Goal: Transaction & Acquisition: Purchase product/service

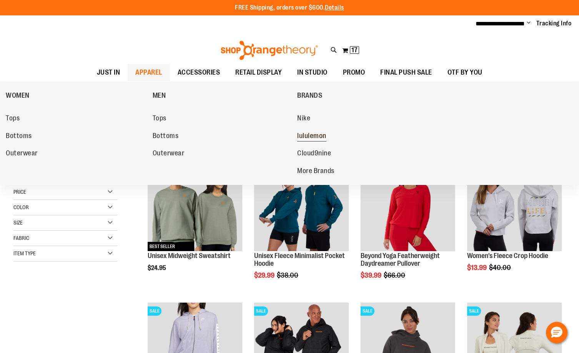
click at [307, 135] on span "lululemon" at bounding box center [311, 137] width 29 height 10
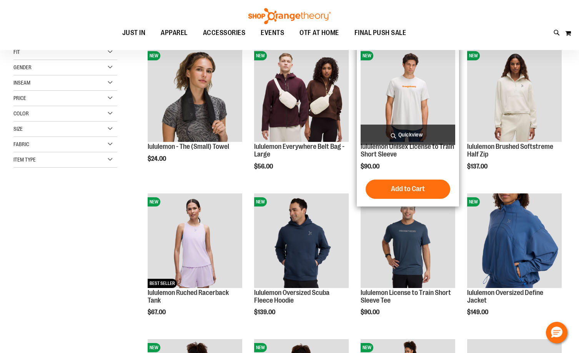
scroll to position [153, 0]
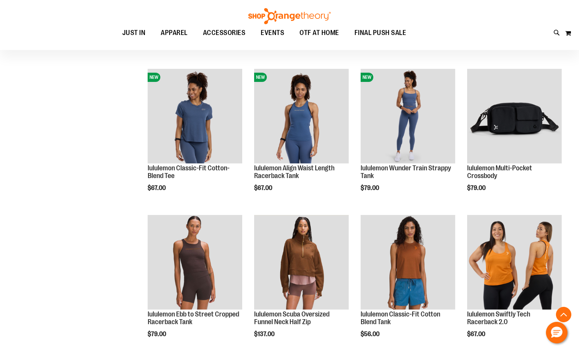
scroll to position [423, 0]
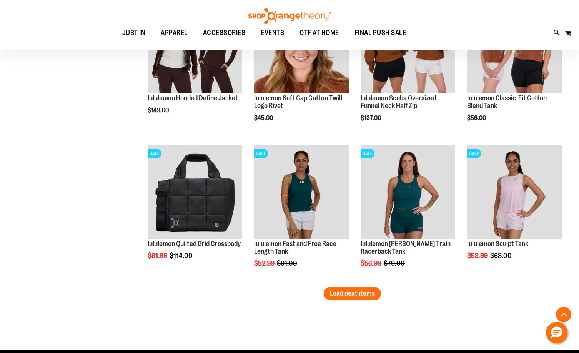
scroll to position [1192, 0]
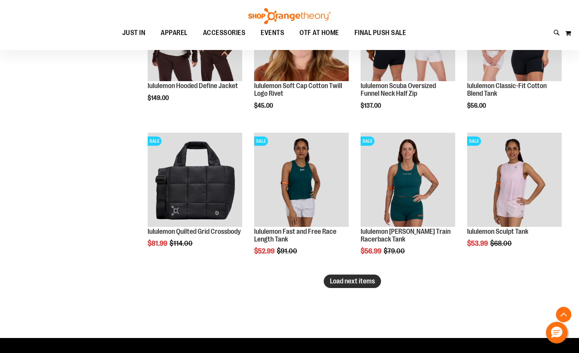
click at [333, 282] on span "Load next items" at bounding box center [352, 281] width 45 height 8
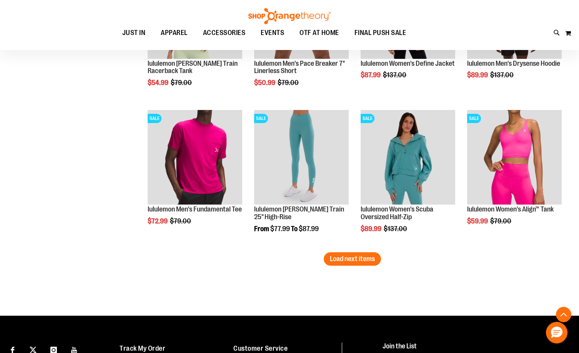
scroll to position [1653, 0]
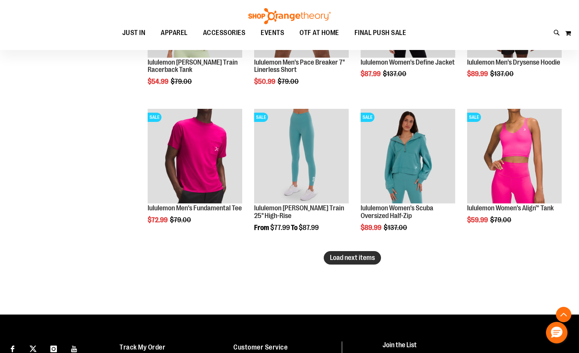
click at [336, 254] on span "Load next items" at bounding box center [352, 258] width 45 height 8
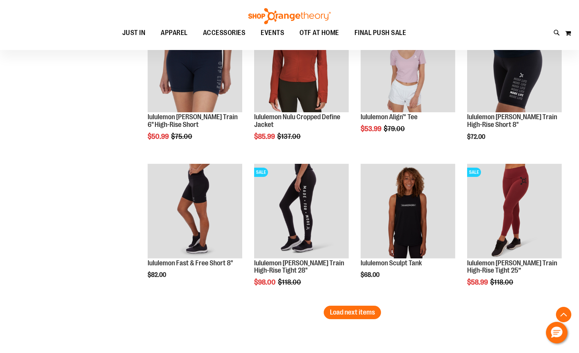
scroll to position [2114, 0]
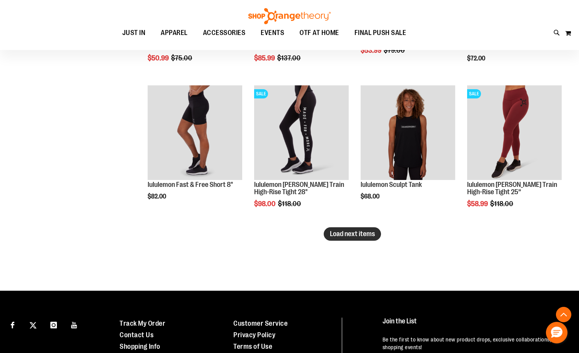
click at [364, 234] on span "Load next items" at bounding box center [352, 234] width 45 height 8
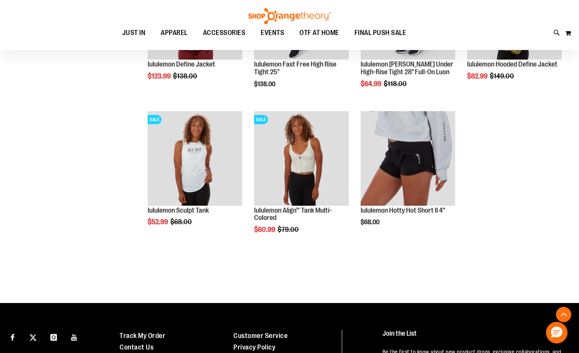
scroll to position [2384, 0]
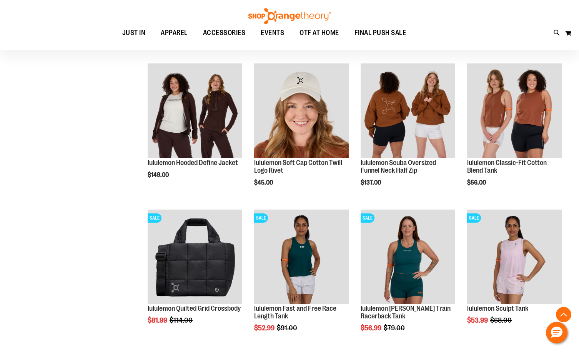
scroll to position [961, 0]
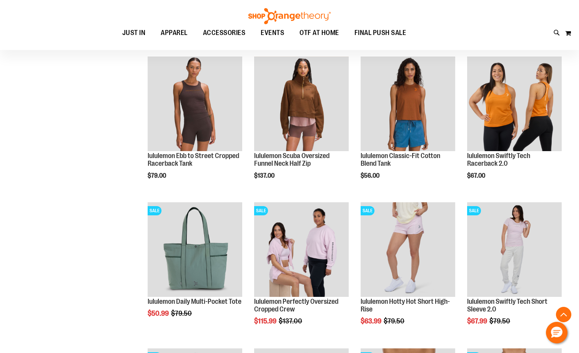
scroll to position [384, 0]
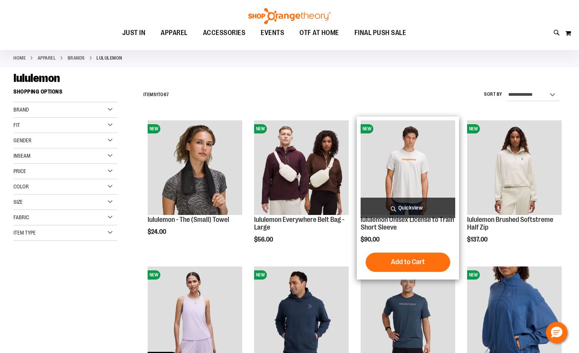
scroll to position [153, 0]
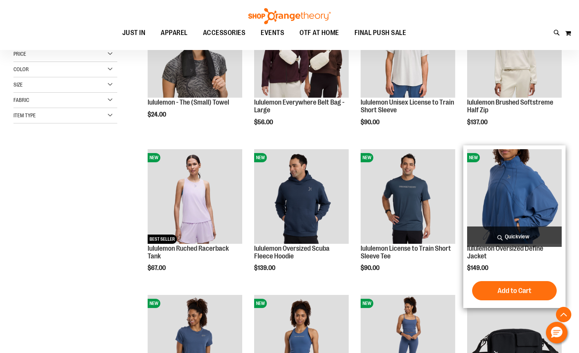
click at [502, 210] on img "product" at bounding box center [514, 196] width 95 height 95
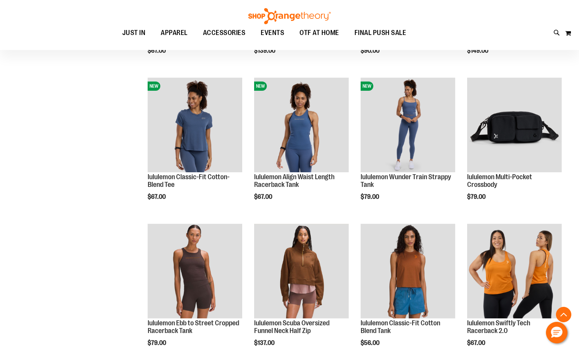
scroll to position [299, 0]
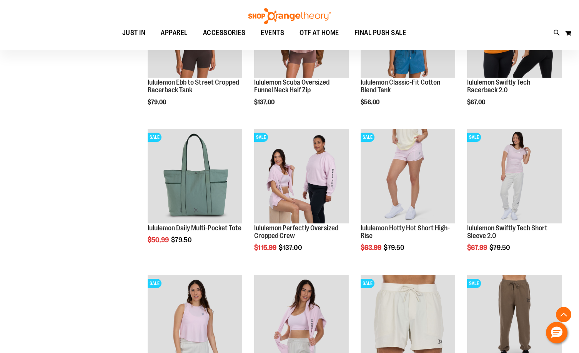
scroll to position [530, 0]
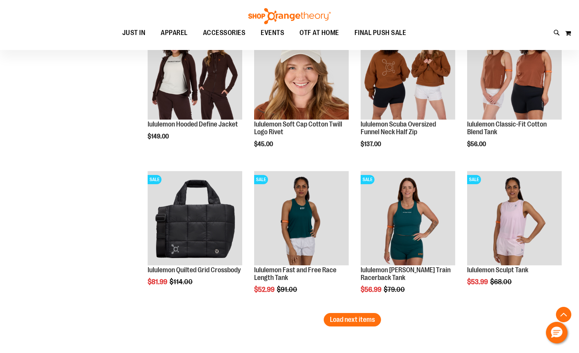
scroll to position [1222, 0]
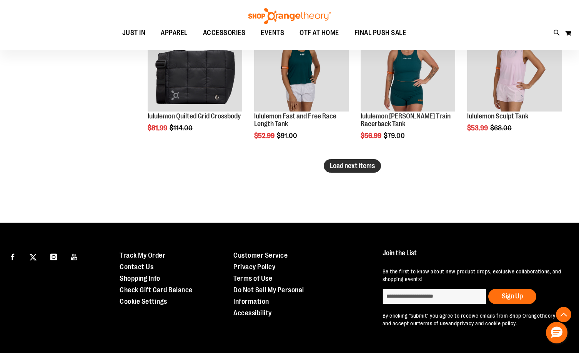
click at [332, 167] on span "Load next items" at bounding box center [352, 166] width 45 height 8
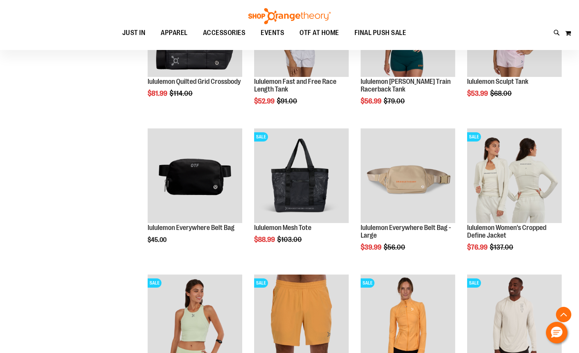
scroll to position [1299, 0]
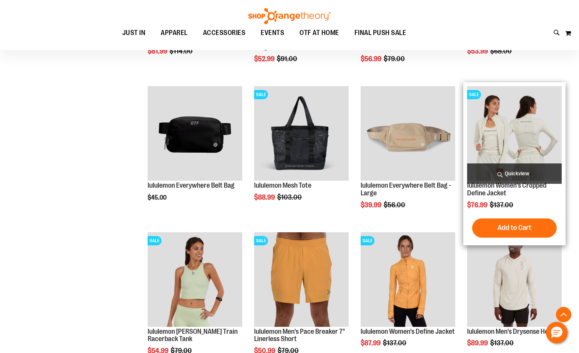
click at [537, 129] on img "product" at bounding box center [514, 133] width 95 height 95
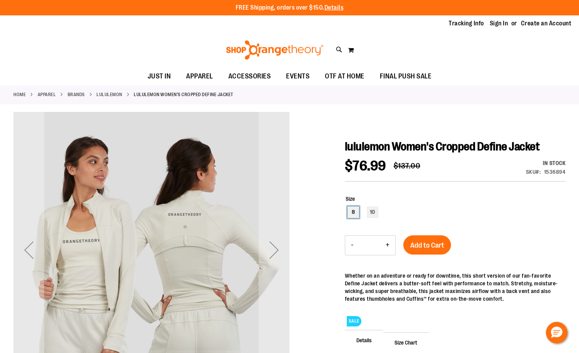
click at [359, 210] on div "8" at bounding box center [354, 212] width 12 height 12
type input "***"
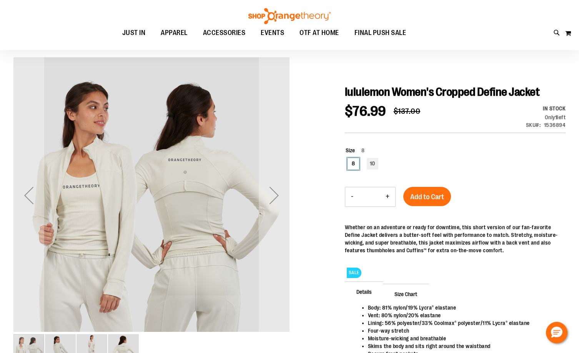
scroll to position [77, 0]
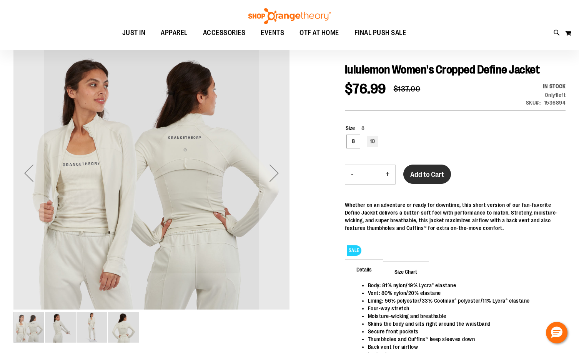
click at [429, 172] on span "Add to Cart" at bounding box center [427, 174] width 34 height 8
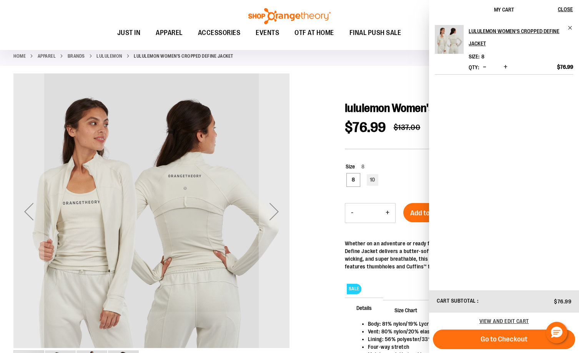
scroll to position [0, 0]
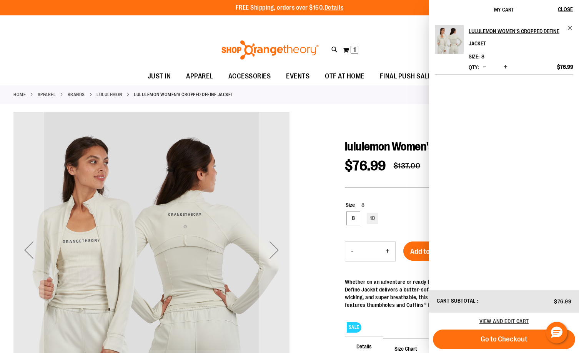
click at [414, 117] on div at bounding box center [289, 297] width 552 height 370
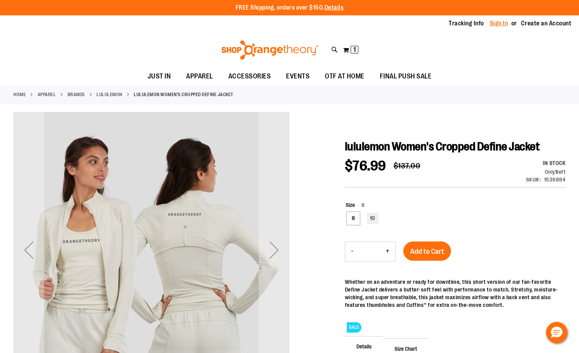
click at [506, 23] on link "Sign In" at bounding box center [499, 23] width 18 height 8
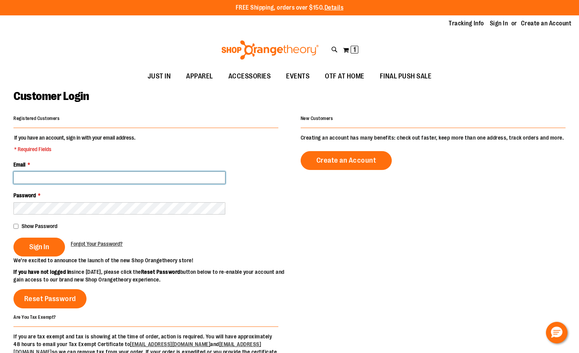
click at [150, 174] on input "Email *" at bounding box center [119, 177] width 212 height 12
type input "**********"
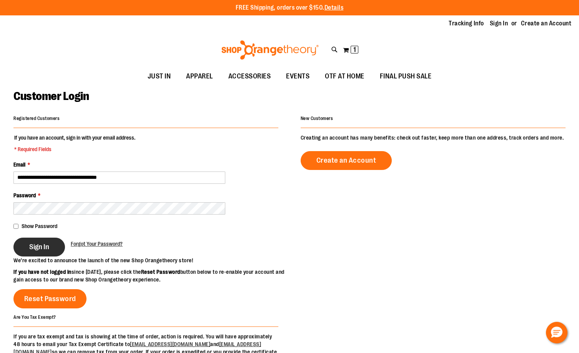
click at [34, 248] on span "Sign In" at bounding box center [39, 247] width 20 height 8
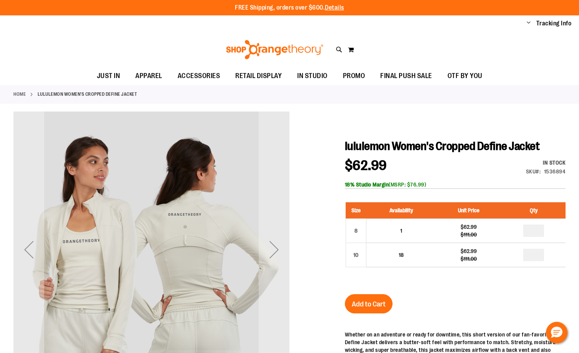
click at [434, 281] on div "Size Availability Unit Price Qty 8 1 $62.99 $111.00 * 10 18 *" at bounding box center [455, 241] width 221 height 92
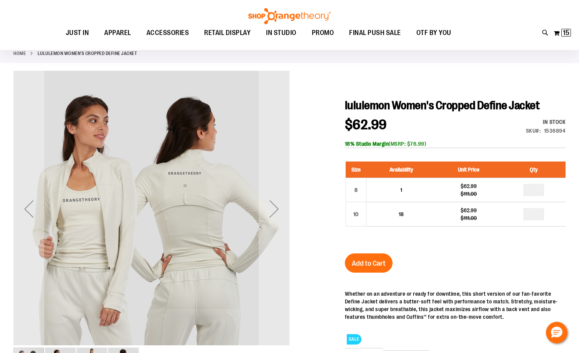
scroll to position [38, 0]
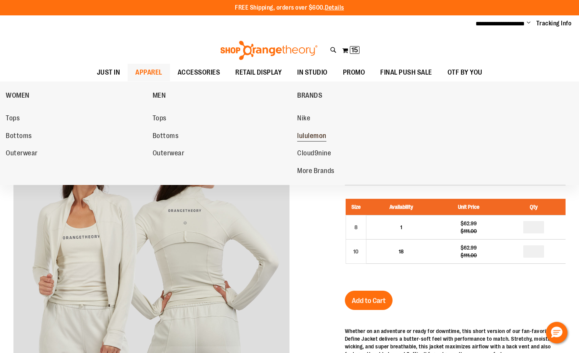
click at [310, 135] on span "lululemon" at bounding box center [311, 137] width 29 height 10
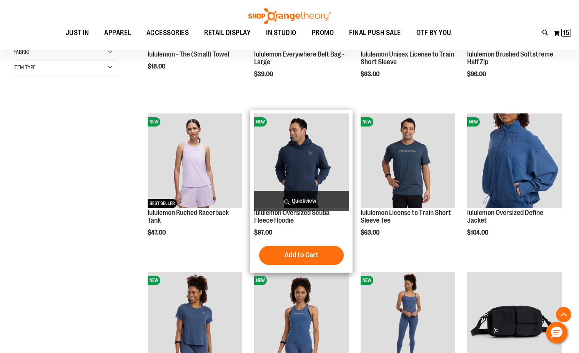
scroll to position [230, 0]
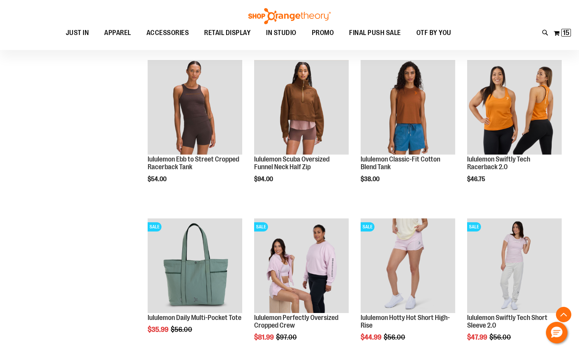
scroll to position [576, 0]
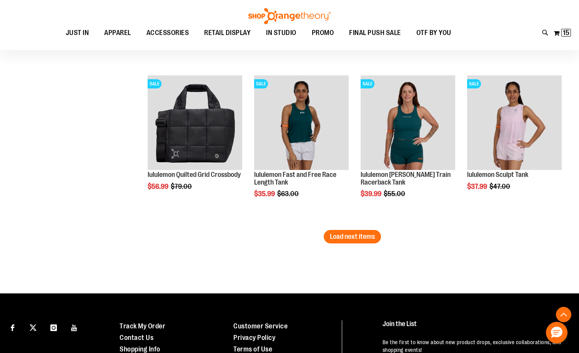
scroll to position [1307, 0]
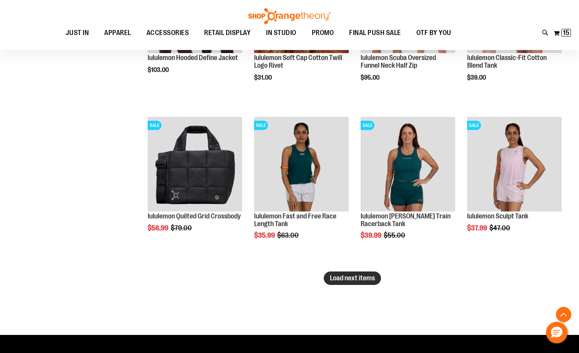
click at [363, 277] on span "Load next items" at bounding box center [352, 278] width 45 height 8
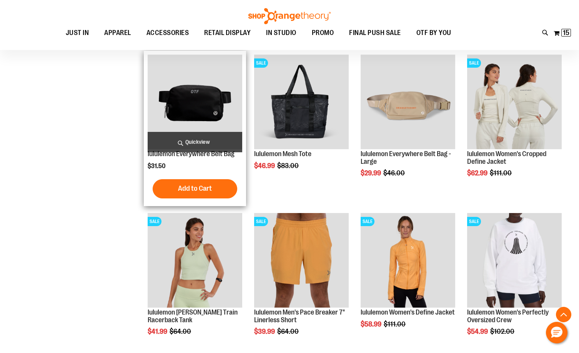
scroll to position [1538, 0]
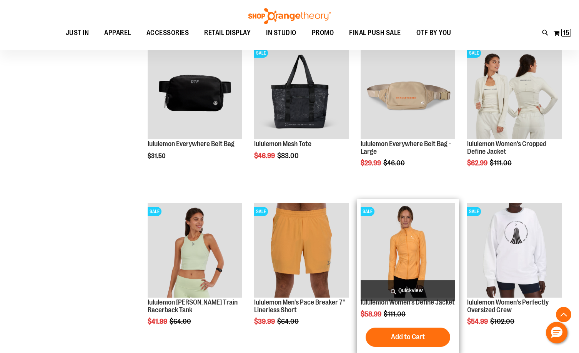
click at [403, 254] on img "product" at bounding box center [408, 250] width 95 height 95
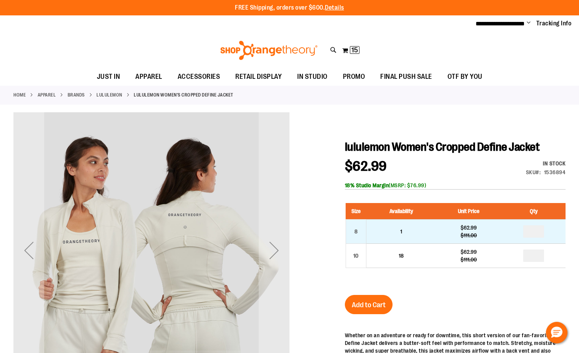
click at [375, 229] on td "1" at bounding box center [401, 231] width 70 height 24
click at [353, 228] on div "8" at bounding box center [356, 232] width 12 height 12
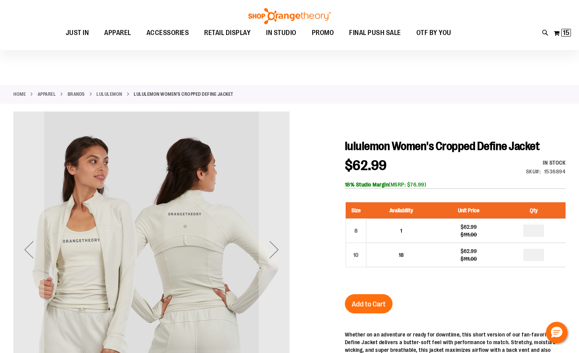
scroll to position [77, 0]
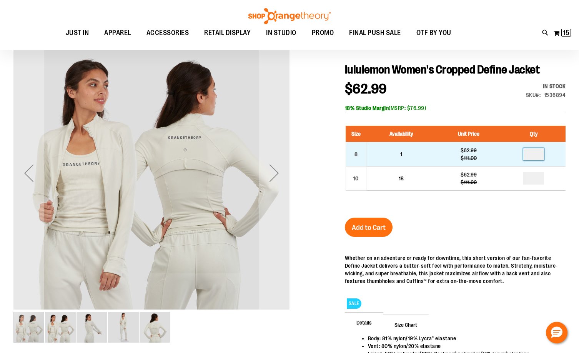
click at [538, 159] on input "number" at bounding box center [533, 154] width 21 height 12
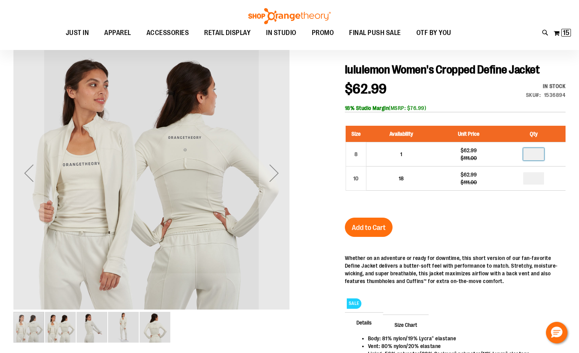
type input "*"
click at [499, 230] on div "lululemon Women's Cropped Define Jacket $62.99 Regular Price $111.00 In stock O…" at bounding box center [455, 260] width 221 height 395
click at [361, 231] on span "Add to Cart" at bounding box center [369, 227] width 34 height 8
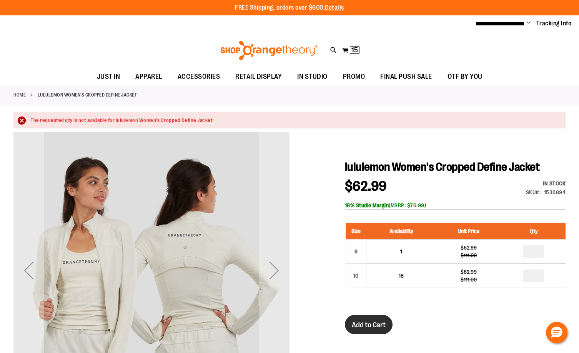
click at [382, 321] on span "Add to Cart" at bounding box center [369, 325] width 34 height 8
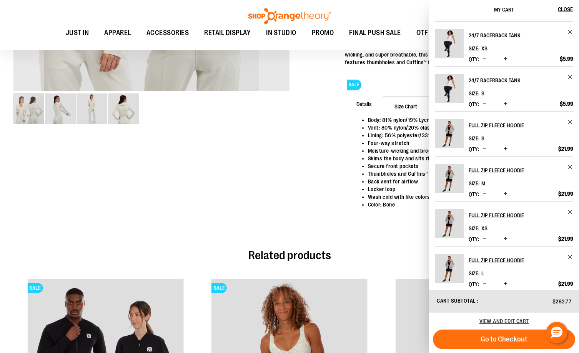
scroll to position [208, 0]
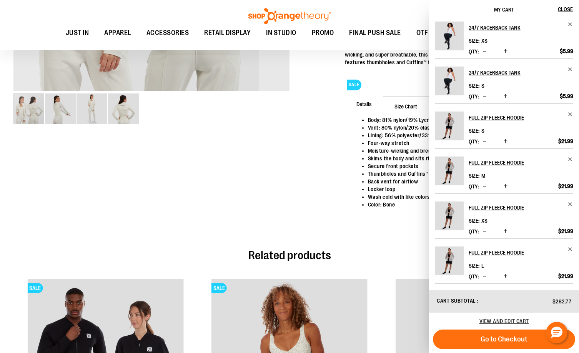
click at [344, 208] on div at bounding box center [289, 28] width 552 height 423
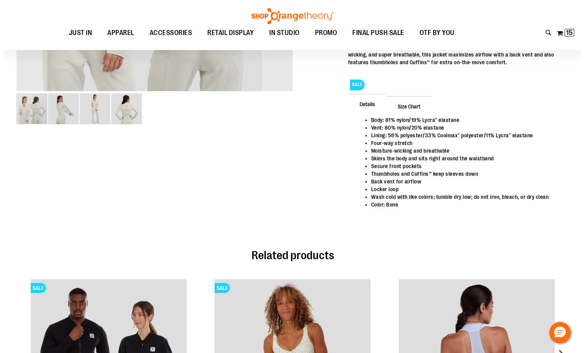
scroll to position [0, 0]
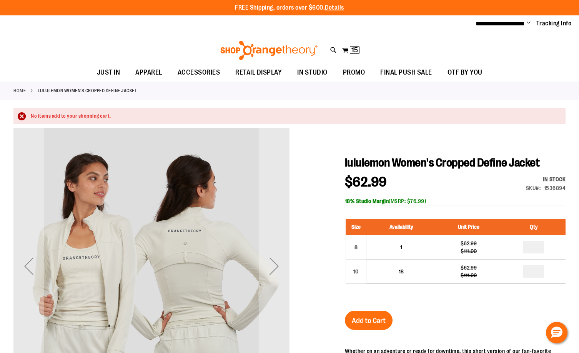
click at [335, 48] on icon at bounding box center [333, 50] width 7 height 9
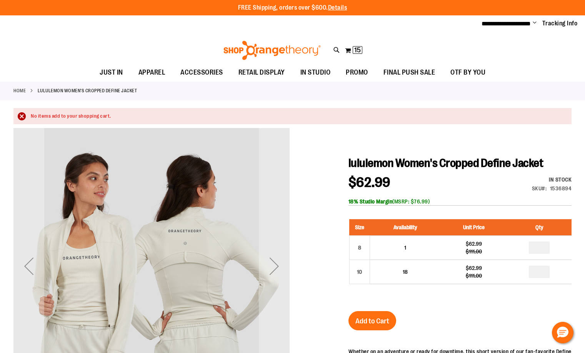
type input "**********"
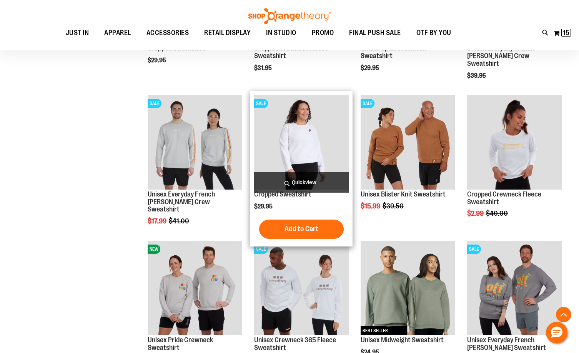
scroll to position [222, 0]
click at [328, 150] on img "product" at bounding box center [301, 142] width 95 height 95
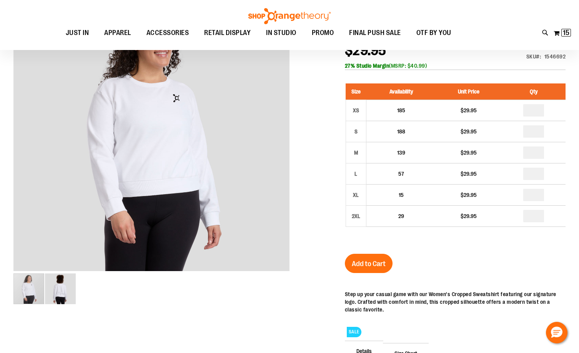
scroll to position [77, 0]
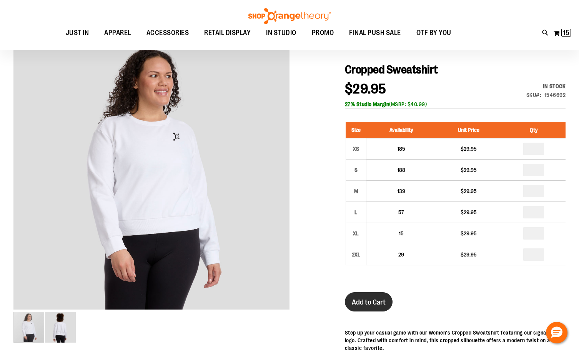
click at [380, 297] on button "Add to Cart" at bounding box center [369, 301] width 48 height 19
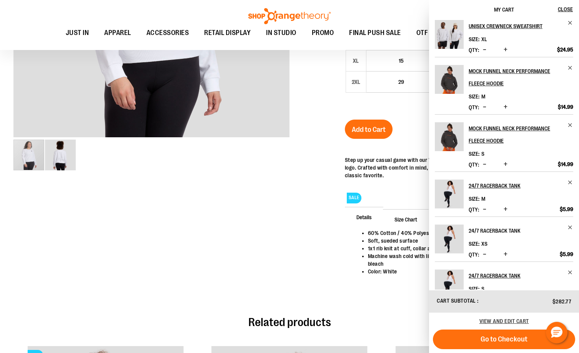
scroll to position [0, 0]
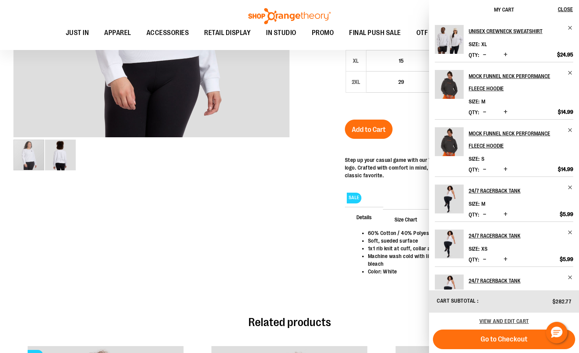
click at [280, 256] on div at bounding box center [289, 85] width 552 height 444
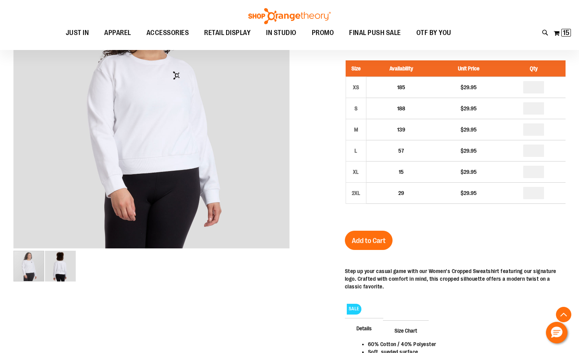
scroll to position [154, 0]
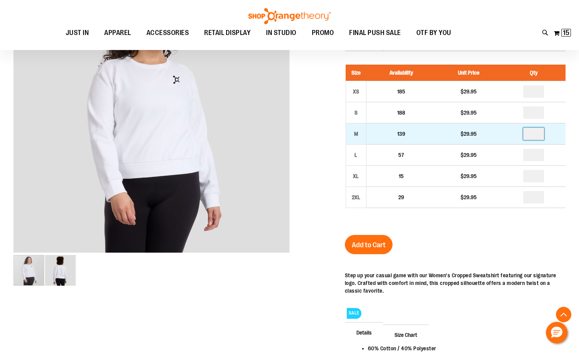
click at [537, 130] on input "number" at bounding box center [533, 134] width 21 height 12
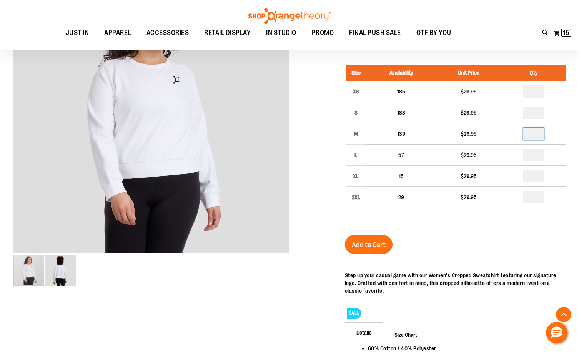
type input "*"
click at [397, 252] on div "Cropped Sweatshirt $29.95 In stock Only %1 left SKU 1546692 27% Studio Margin (…" at bounding box center [455, 213] width 221 height 416
click at [372, 248] on span "Add to Cart" at bounding box center [369, 245] width 34 height 8
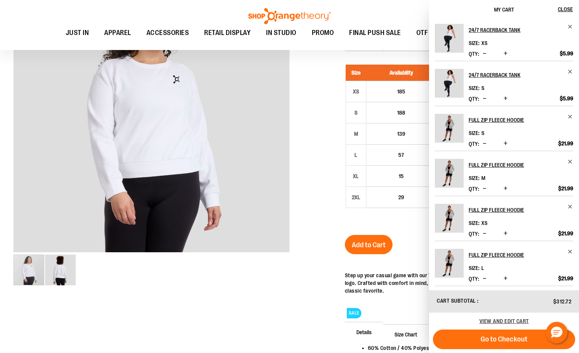
scroll to position [208, 0]
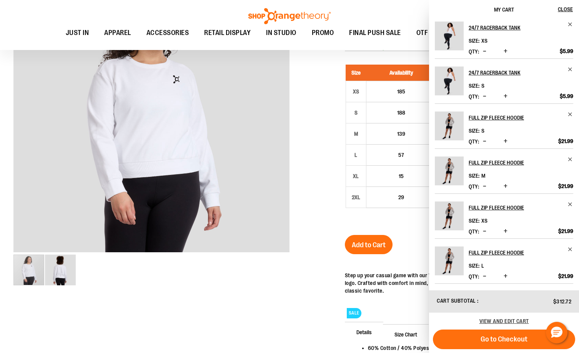
click at [262, 306] on div at bounding box center [289, 200] width 552 height 444
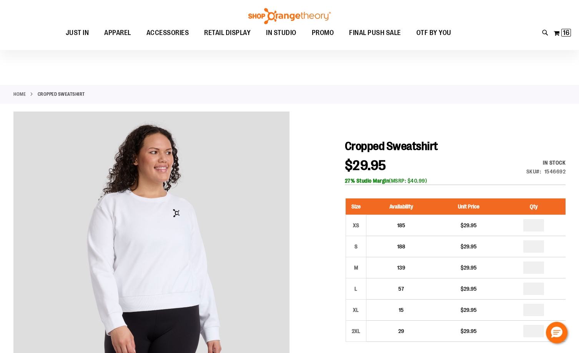
scroll to position [38, 0]
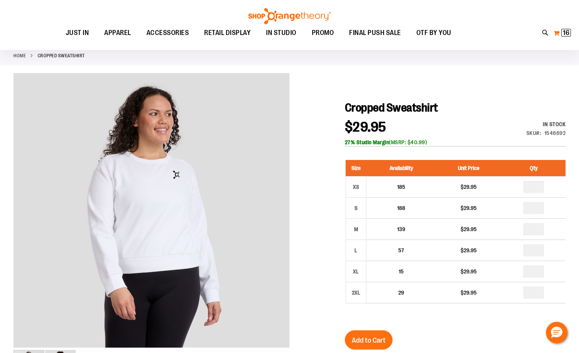
click at [568, 33] on span "16" at bounding box center [566, 33] width 7 height 8
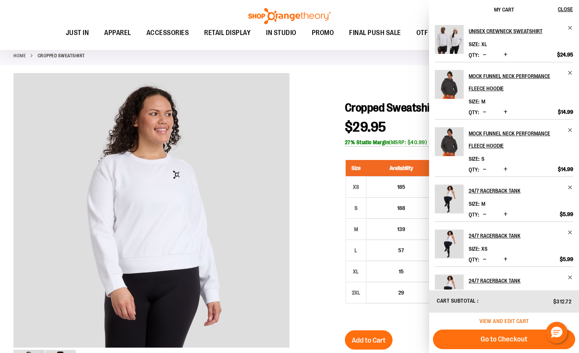
click at [496, 323] on span "View and edit cart" at bounding box center [504, 321] width 50 height 6
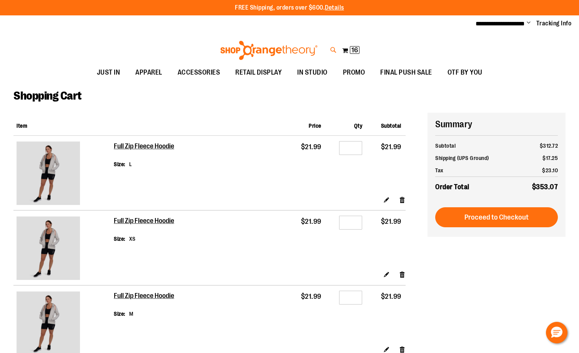
click at [333, 50] on icon at bounding box center [333, 50] width 7 height 9
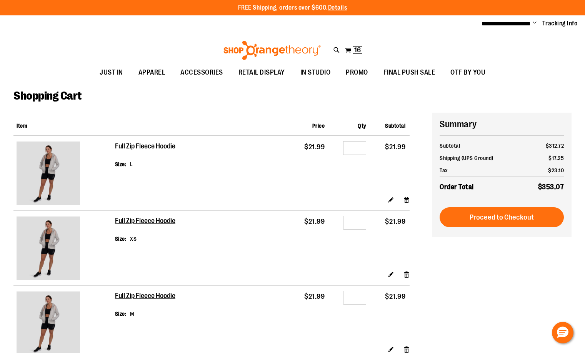
click at [251, 43] on input "Search" at bounding box center [292, 43] width 463 height 25
type input "******"
click at [103, 40] on input "******" at bounding box center [292, 43] width 463 height 25
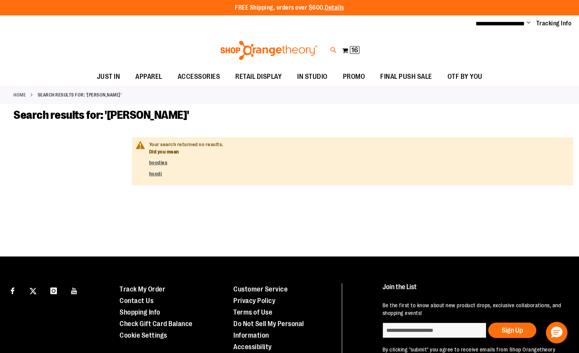
click at [333, 52] on icon at bounding box center [333, 50] width 7 height 9
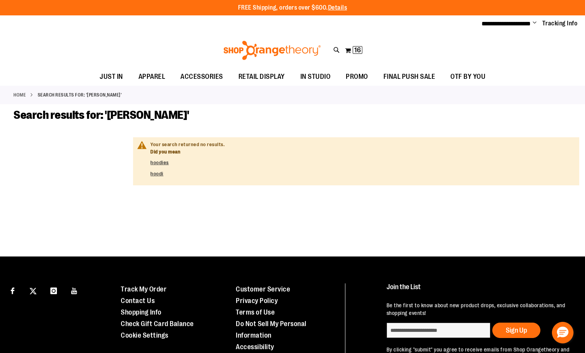
click at [111, 45] on input "******" at bounding box center [292, 43] width 463 height 25
click at [109, 40] on input "******" at bounding box center [292, 43] width 463 height 25
drag, startPoint x: 109, startPoint y: 40, endPoint x: 98, endPoint y: 40, distance: 10.8
click at [98, 40] on input "******" at bounding box center [292, 43] width 463 height 25
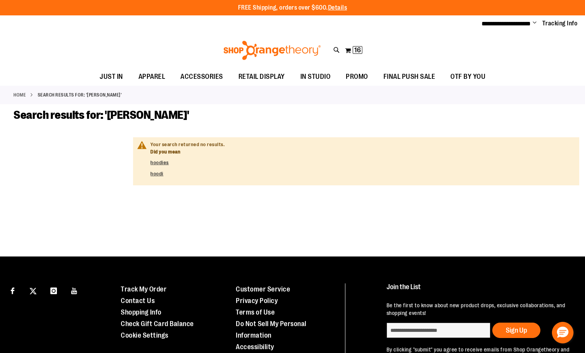
type input "******"
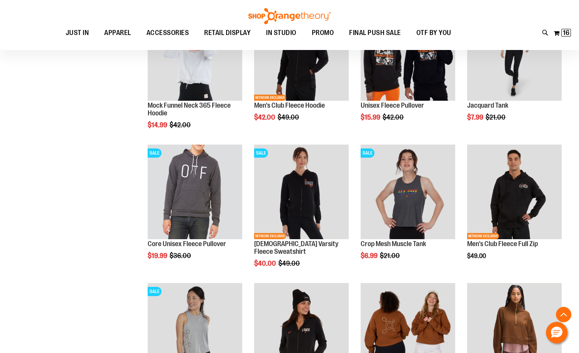
scroll to position [884, 0]
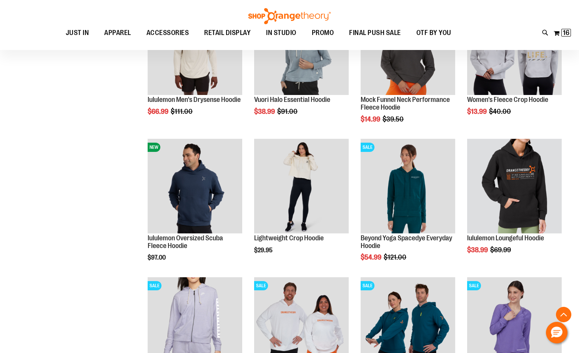
scroll to position [1422, 0]
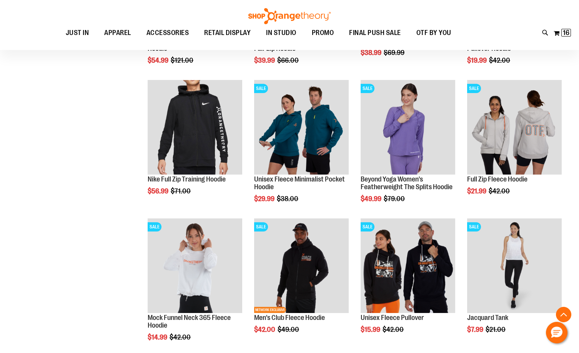
scroll to position [2730, 0]
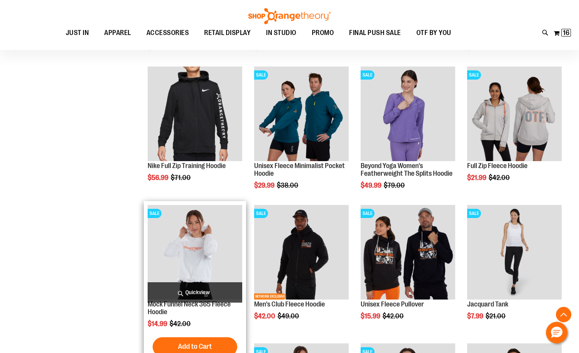
click at [210, 248] on img "product" at bounding box center [195, 252] width 95 height 95
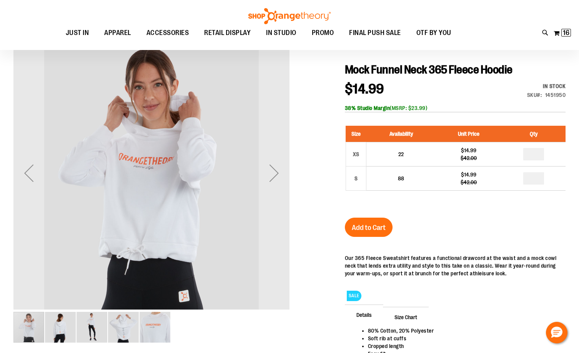
scroll to position [192, 0]
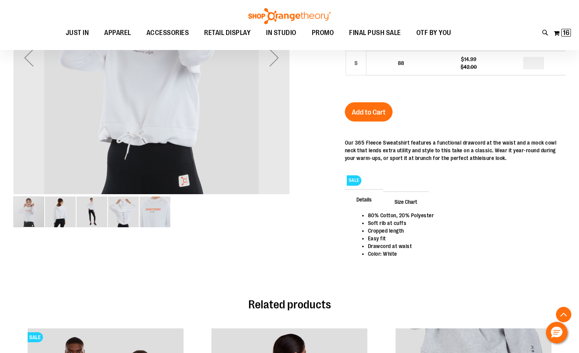
click at [98, 205] on img "image 3 of 5" at bounding box center [92, 211] width 31 height 31
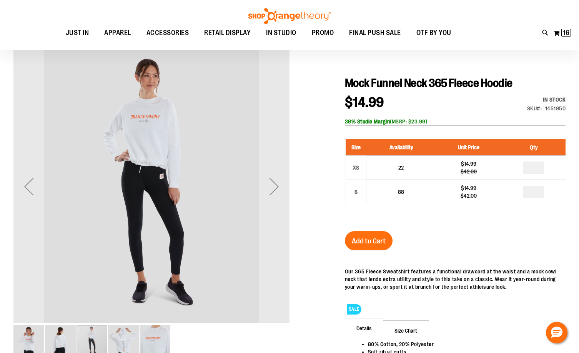
scroll to position [77, 0]
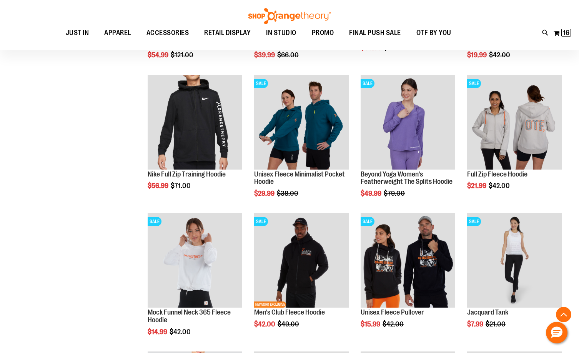
scroll to position [730, 0]
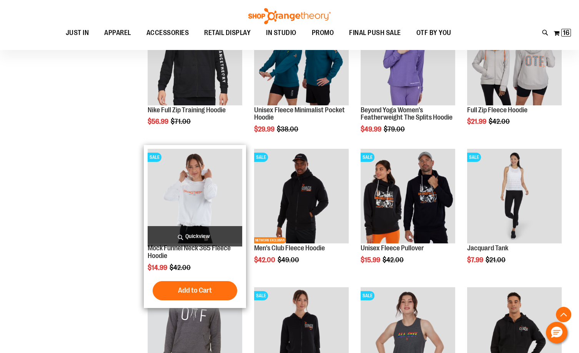
click at [227, 199] on img "product" at bounding box center [195, 196] width 95 height 95
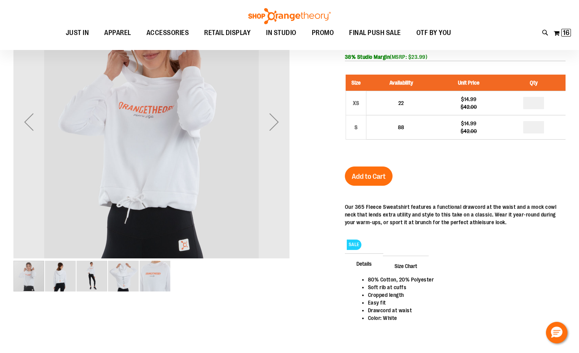
scroll to position [21, 0]
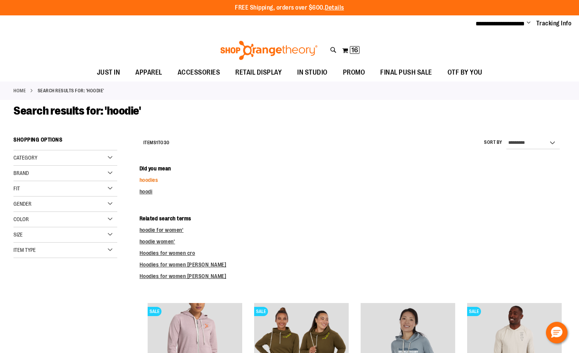
click at [153, 177] on link "hoodies" at bounding box center [149, 180] width 19 height 6
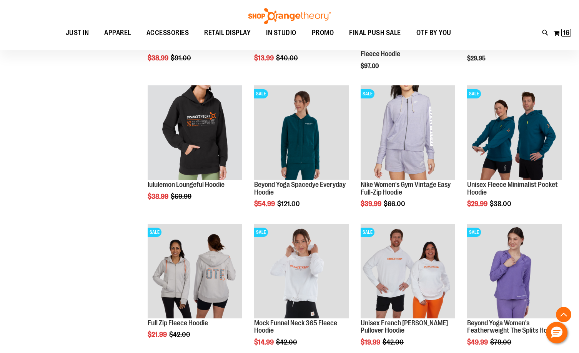
scroll to position [615, 0]
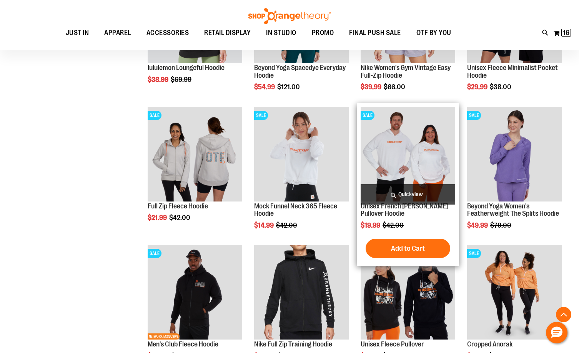
click at [419, 160] on img "product" at bounding box center [408, 154] width 95 height 95
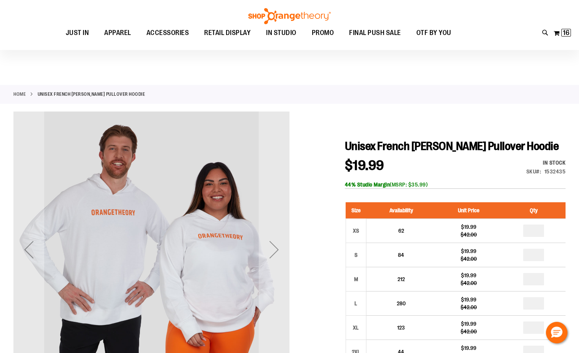
scroll to position [115, 0]
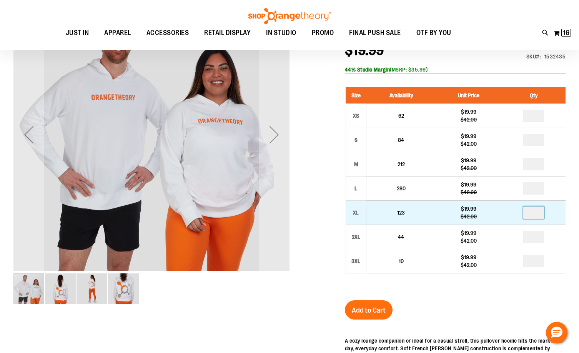
click at [537, 212] on input "number" at bounding box center [533, 212] width 21 height 12
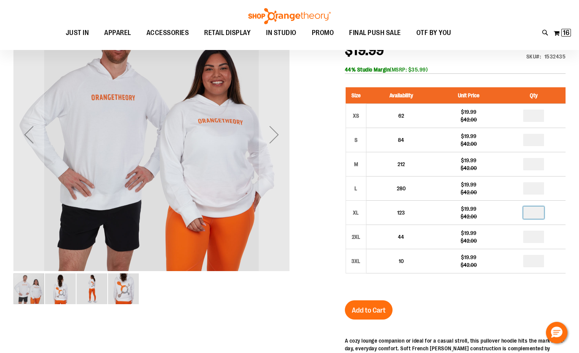
type input "*"
click at [488, 304] on div "Unisex French Terry Pullover Hoodie $19.99 Regular Price $42.00 In stock Only %…" at bounding box center [455, 251] width 221 height 455
click at [383, 314] on button "Add to Cart" at bounding box center [369, 309] width 48 height 19
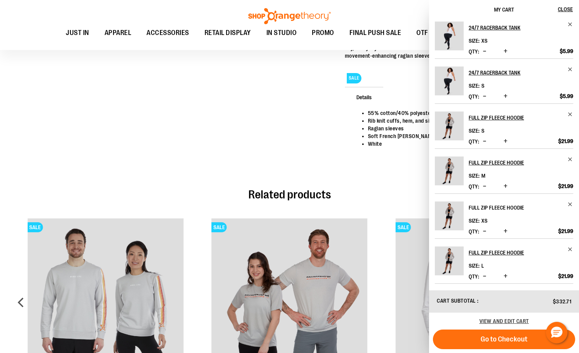
scroll to position [479, 0]
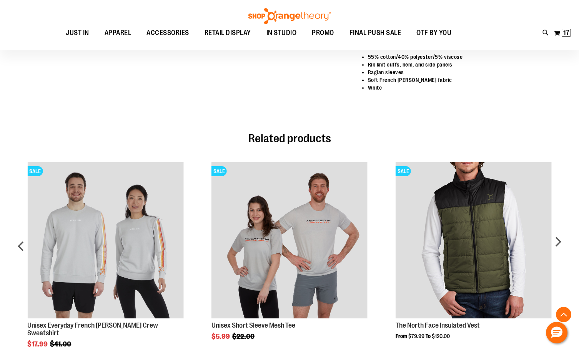
scroll to position [402, 0]
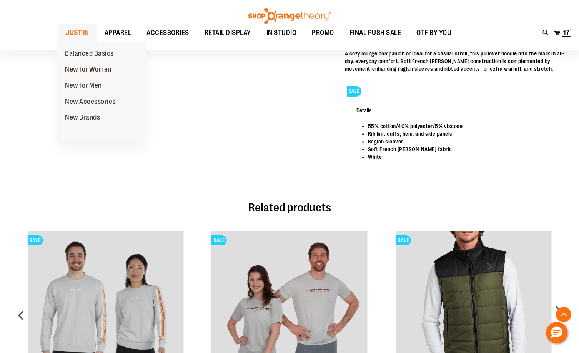
click at [84, 67] on span "New for Women" at bounding box center [88, 70] width 47 height 10
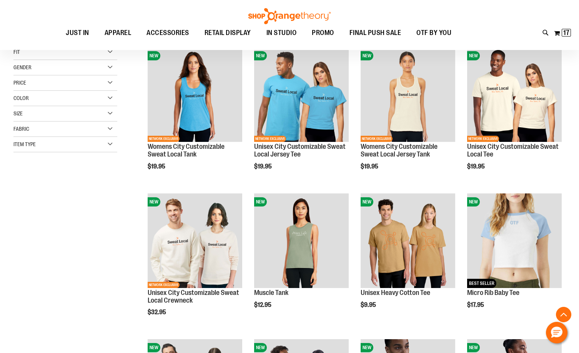
scroll to position [153, 0]
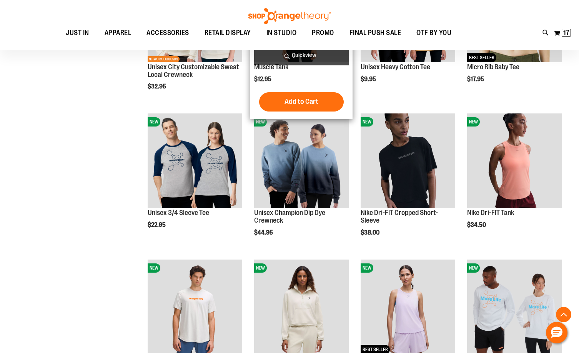
scroll to position [346, 0]
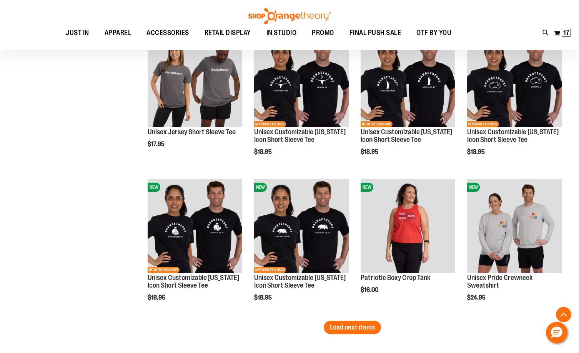
scroll to position [999, 0]
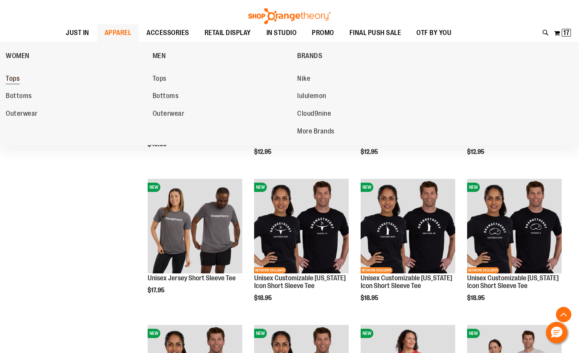
click at [8, 77] on span "Tops" at bounding box center [13, 80] width 14 height 10
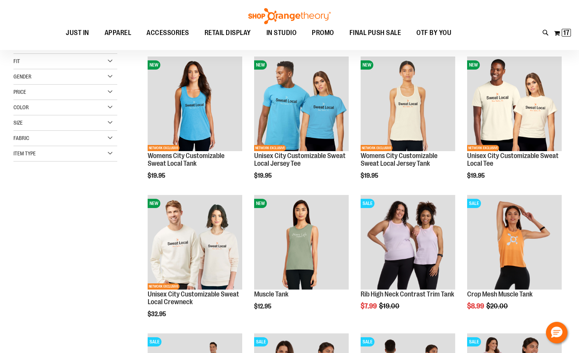
scroll to position [115, 0]
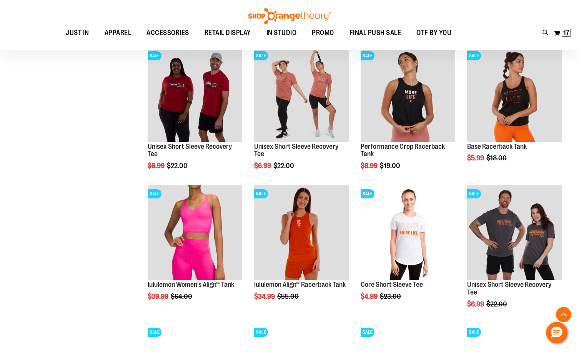
scroll to position [538, 0]
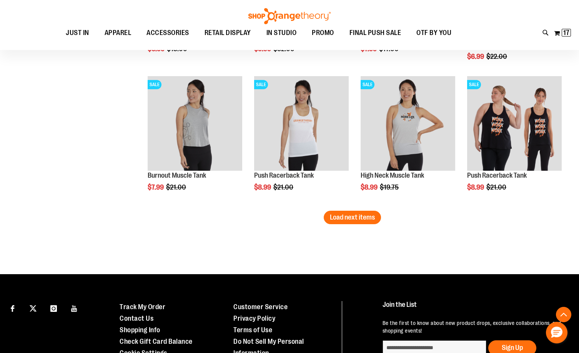
scroll to position [1192, 0]
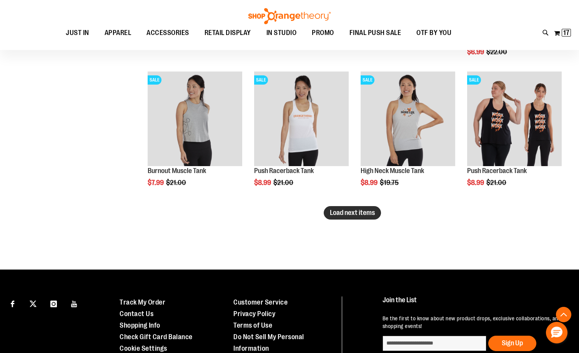
click at [348, 209] on span "Load next items" at bounding box center [352, 213] width 45 height 8
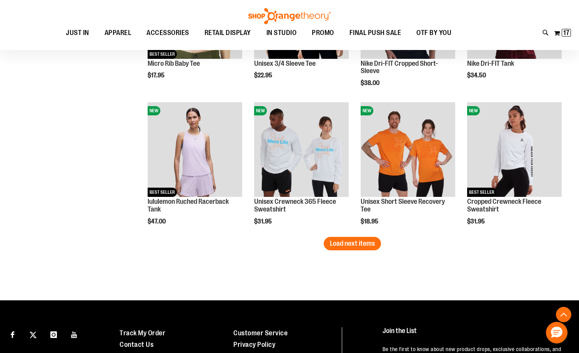
scroll to position [1576, 0]
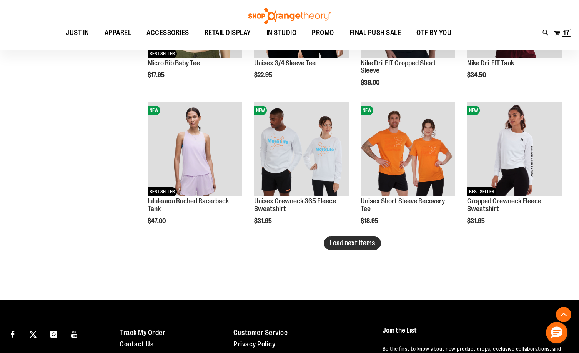
click at [364, 243] on span "Load next items" at bounding box center [352, 243] width 45 height 8
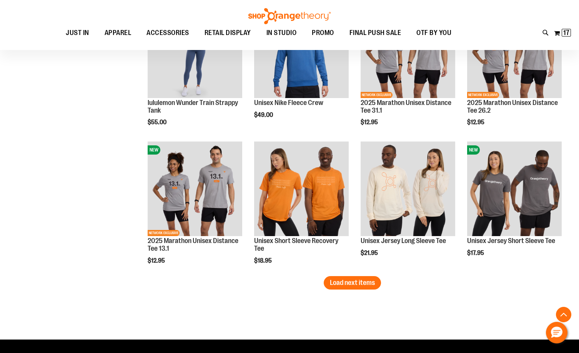
scroll to position [1961, 0]
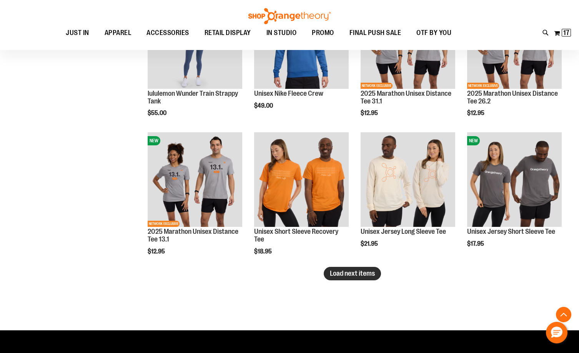
click at [345, 273] on span "Load next items" at bounding box center [352, 274] width 45 height 8
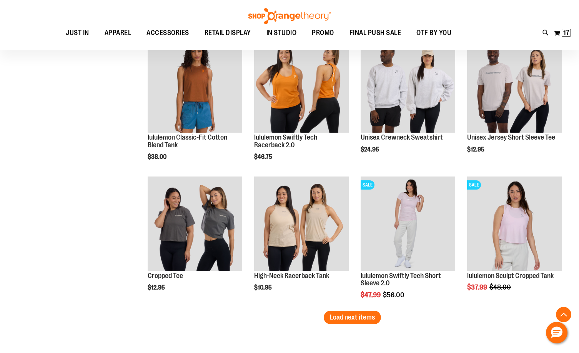
scroll to position [2345, 0]
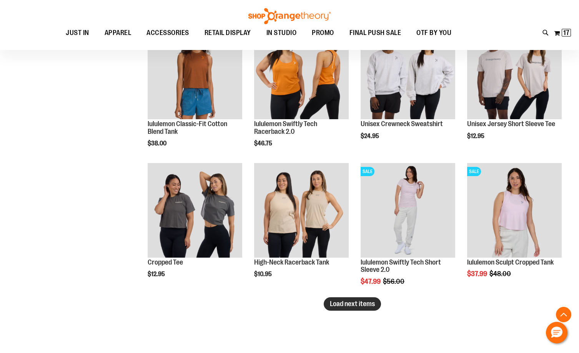
click at [362, 301] on span "Load next items" at bounding box center [352, 304] width 45 height 8
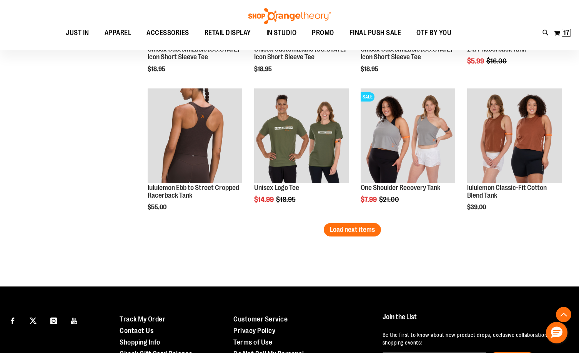
scroll to position [2845, 0]
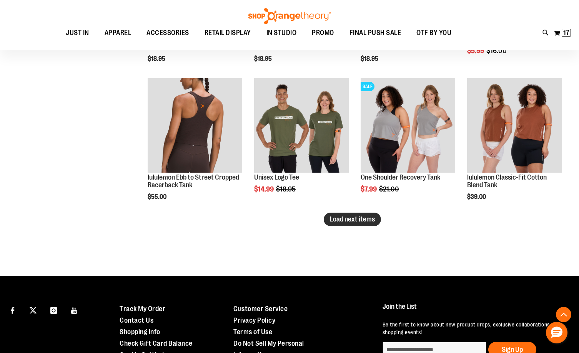
click at [348, 222] on span "Load next items" at bounding box center [352, 219] width 45 height 8
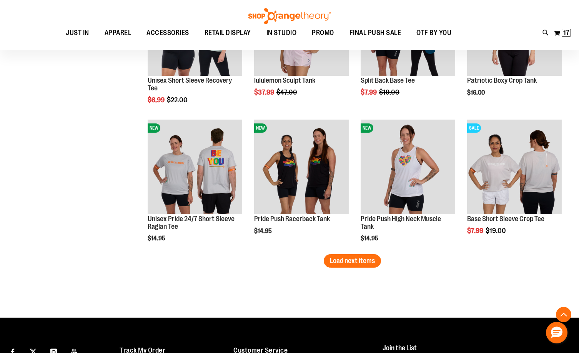
scroll to position [3229, 0]
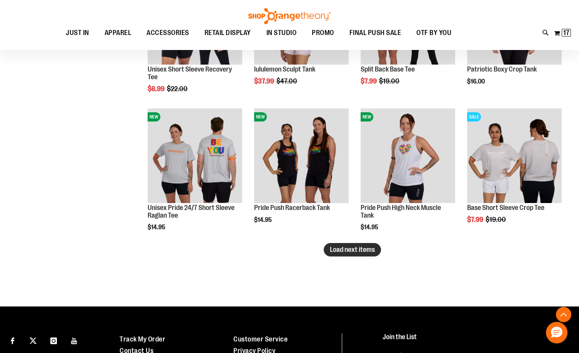
click at [351, 250] on span "Load next items" at bounding box center [352, 250] width 45 height 8
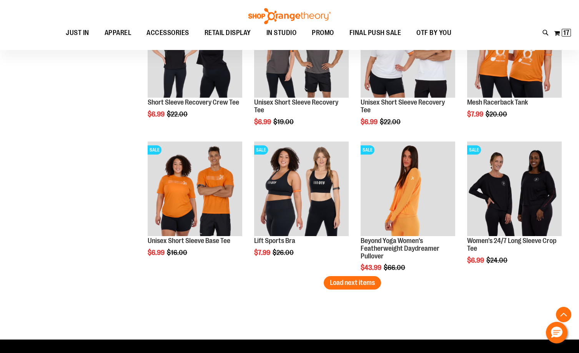
scroll to position [3614, 0]
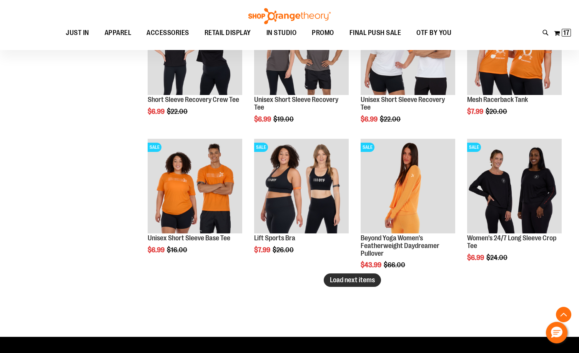
click at [349, 280] on span "Load next items" at bounding box center [352, 280] width 45 height 8
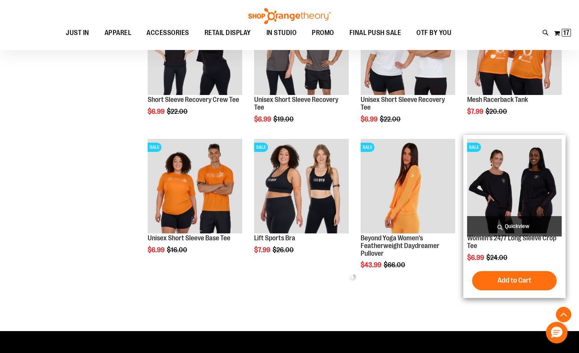
click at [523, 194] on img "product" at bounding box center [514, 186] width 95 height 95
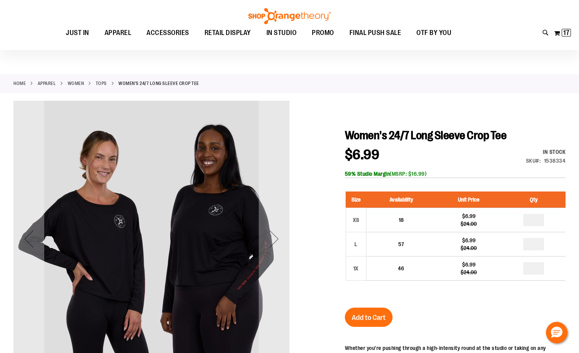
scroll to position [77, 0]
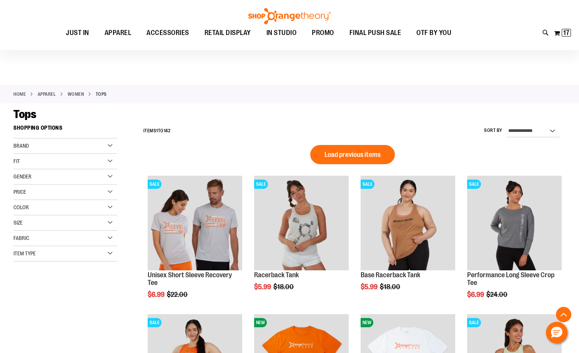
scroll to position [435, 0]
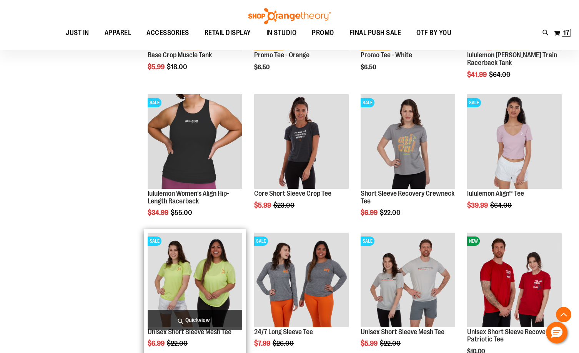
scroll to position [397, 0]
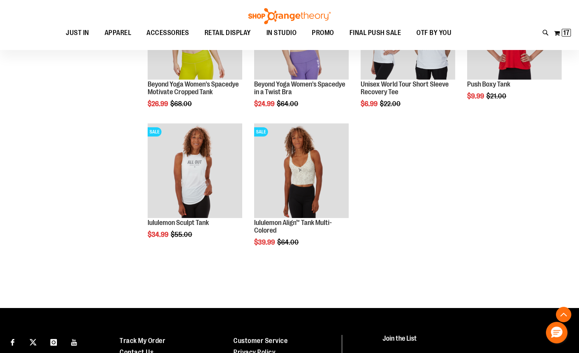
scroll to position [1204, 0]
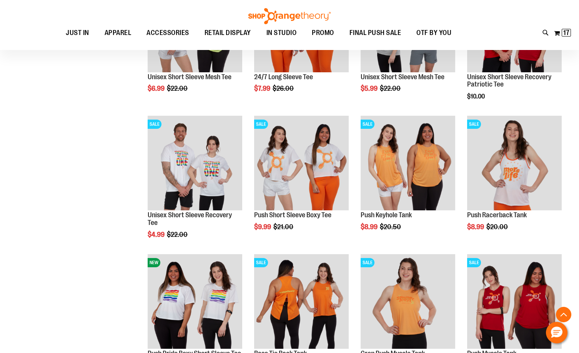
scroll to position [512, 0]
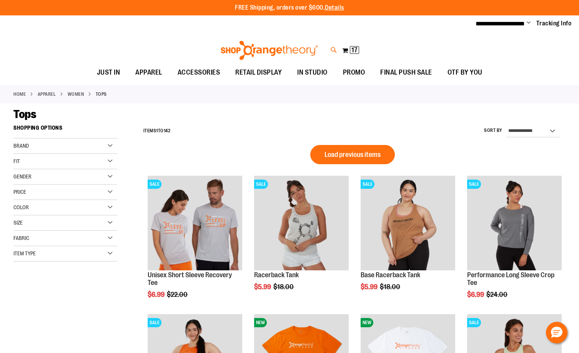
click at [336, 51] on icon at bounding box center [334, 50] width 7 height 9
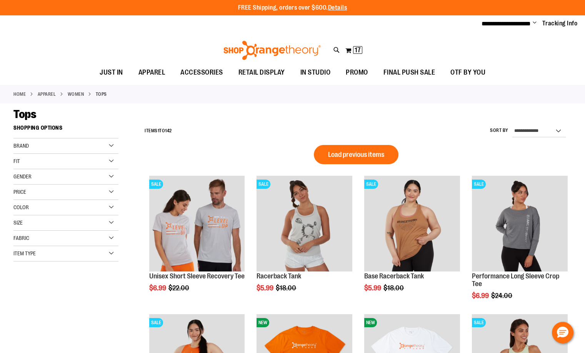
click at [245, 44] on input "Search" at bounding box center [292, 43] width 463 height 25
type input "**********"
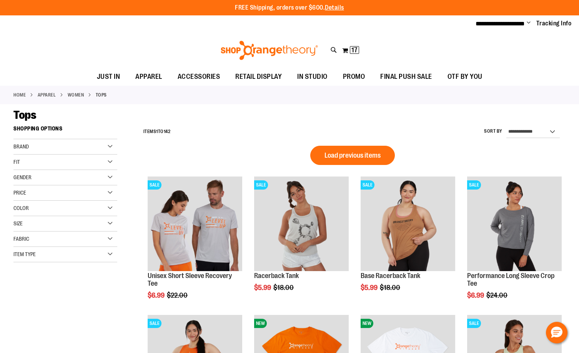
click at [330, 48] on div "Toggle Nav Search Popular Suggestions Advanced Search" at bounding box center [289, 50] width 579 height 35
click at [334, 50] on icon at bounding box center [334, 50] width 7 height 9
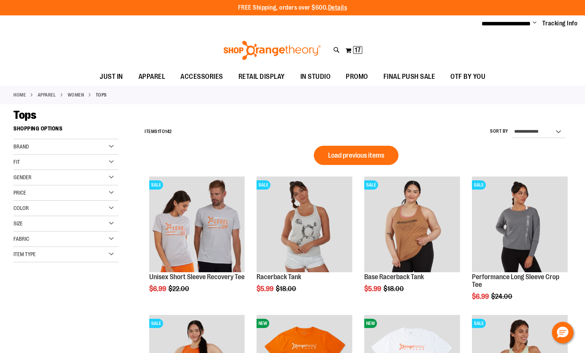
click at [235, 43] on input "Search" at bounding box center [292, 43] width 463 height 25
type input "**********"
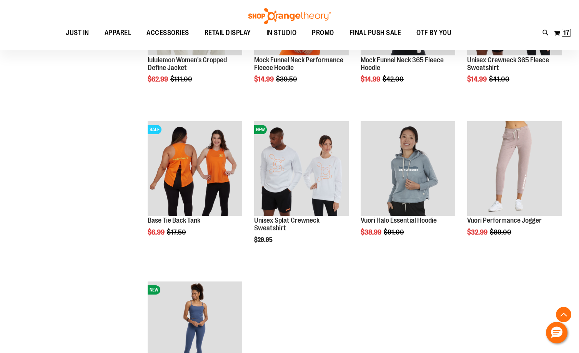
scroll to position [1768, 0]
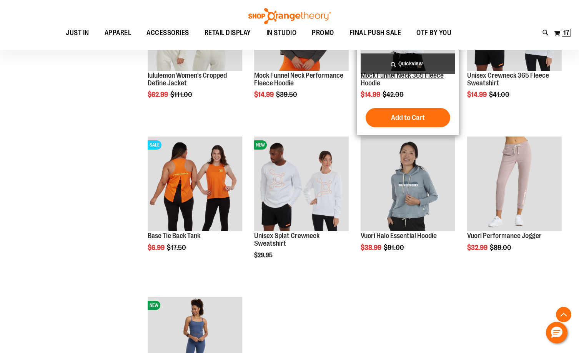
scroll to position [1653, 0]
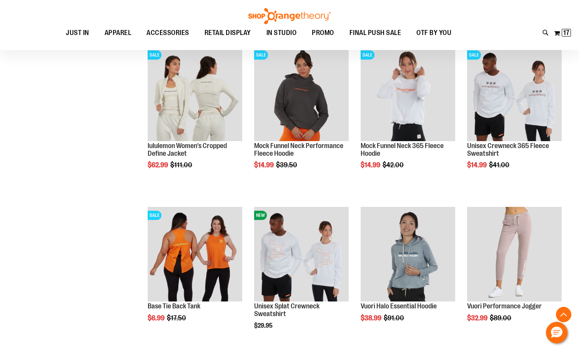
click at [549, 30] on icon at bounding box center [546, 32] width 7 height 9
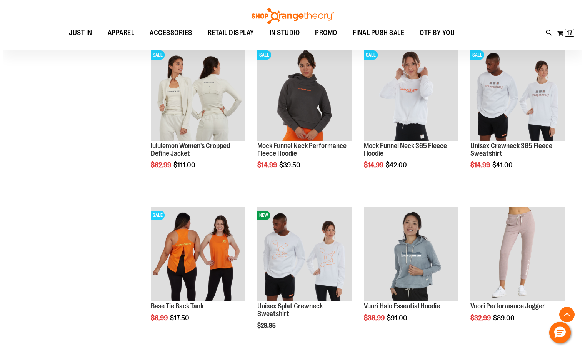
scroll to position [1654, 0]
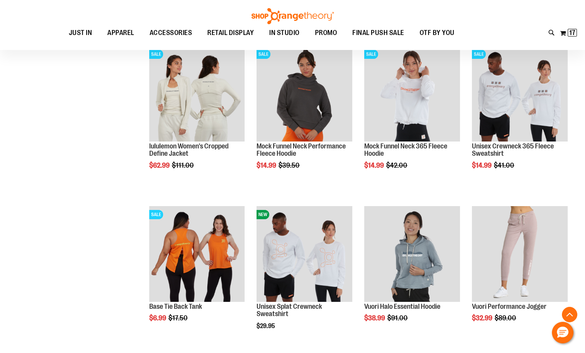
click at [218, 31] on div "**********" at bounding box center [292, 176] width 585 height 353
click at [217, 32] on input "**********" at bounding box center [292, 43] width 463 height 25
click at [214, 38] on input "**********" at bounding box center [292, 43] width 463 height 25
click at [213, 40] on input "**********" at bounding box center [292, 43] width 463 height 25
type input "**********"
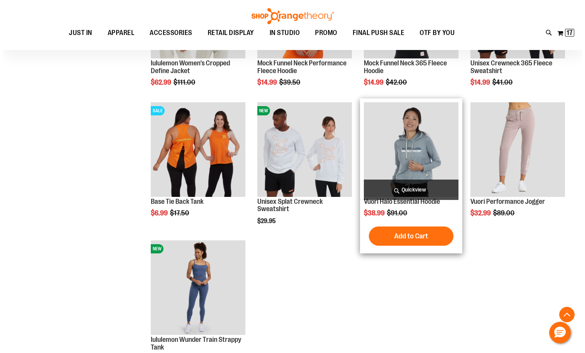
scroll to position [1423, 0]
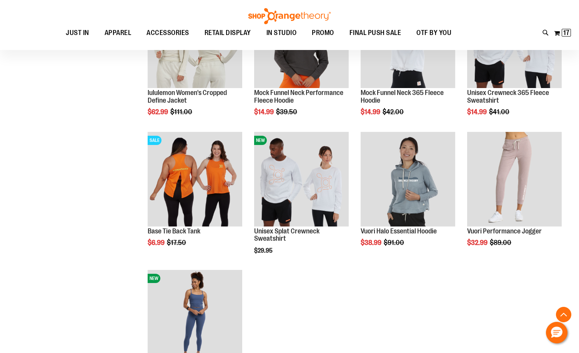
click at [542, 32] on div "**********" at bounding box center [289, 25] width 579 height 50
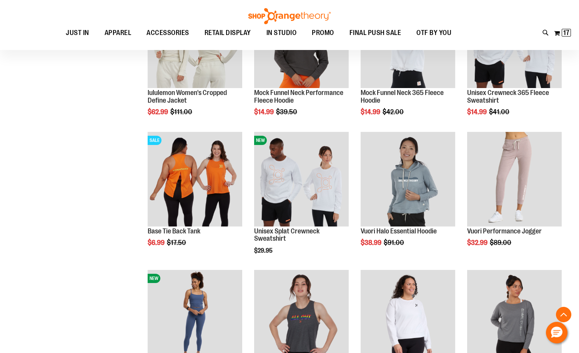
click at [543, 32] on icon at bounding box center [546, 32] width 7 height 9
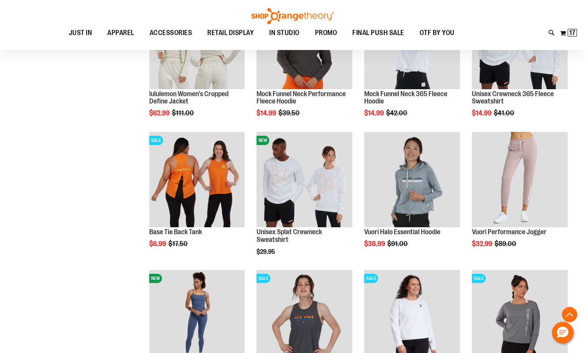
type input "**********"
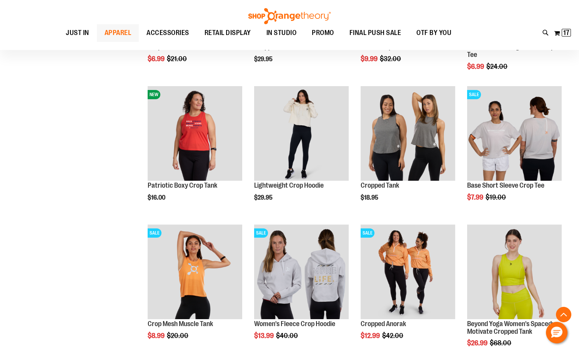
scroll to position [230, 0]
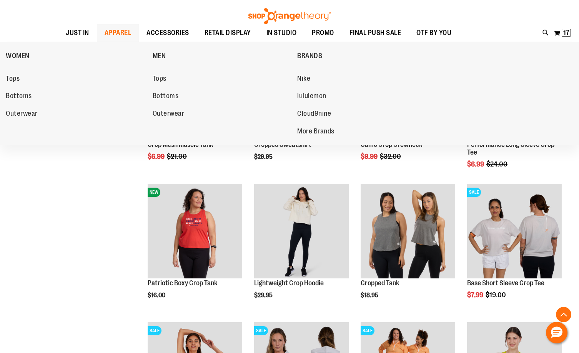
click at [128, 30] on span "APPAREL" at bounding box center [118, 32] width 27 height 17
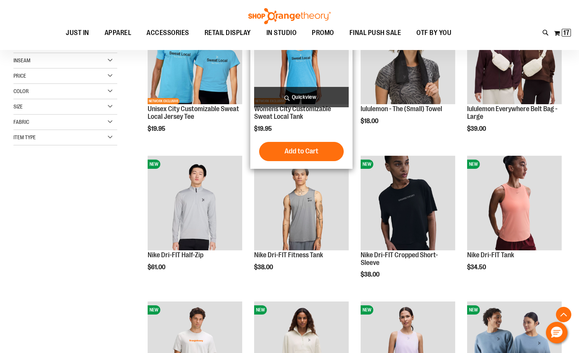
scroll to position [153, 0]
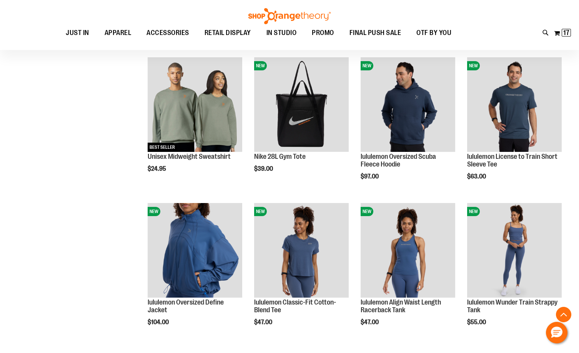
scroll to position [538, 0]
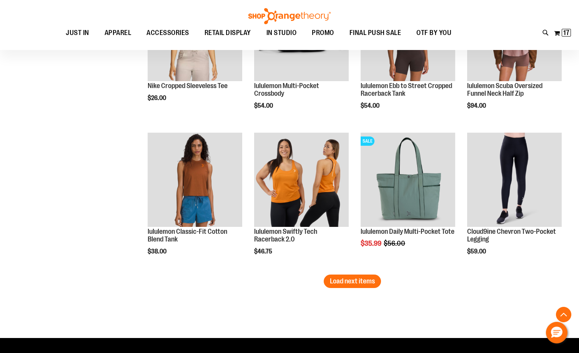
scroll to position [1268, 0]
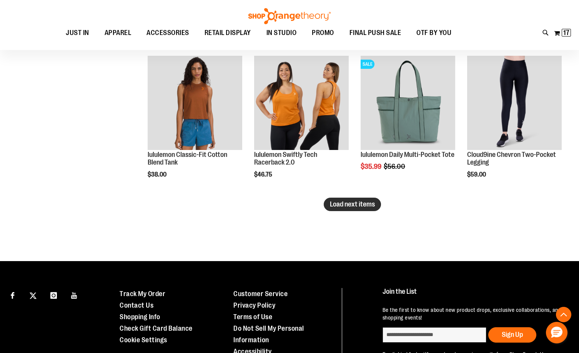
click at [343, 207] on span "Load next items" at bounding box center [352, 204] width 45 height 8
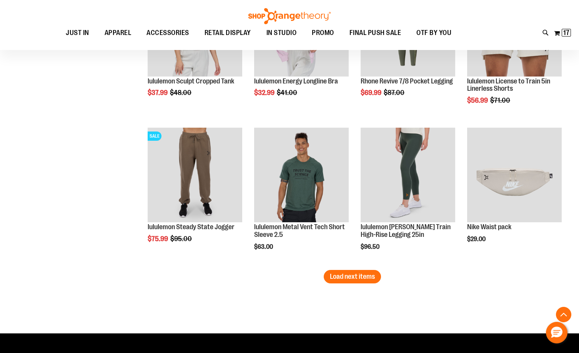
scroll to position [1653, 0]
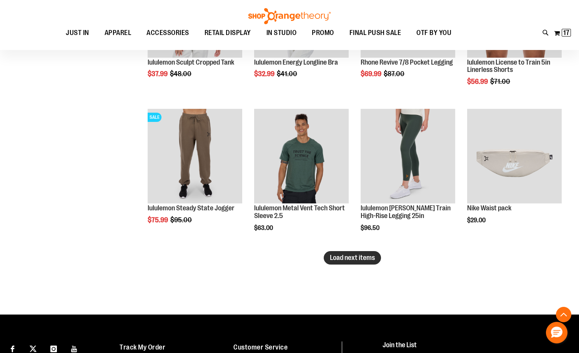
click at [361, 259] on span "Load next items" at bounding box center [352, 258] width 45 height 8
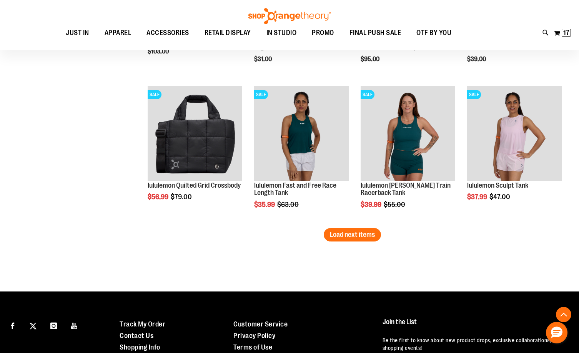
scroll to position [2114, 0]
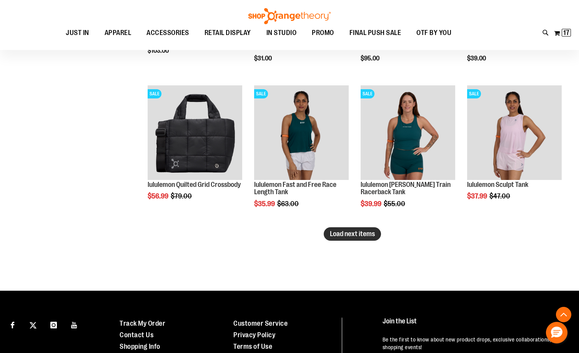
click at [348, 237] on span "Load next items" at bounding box center [352, 234] width 45 height 8
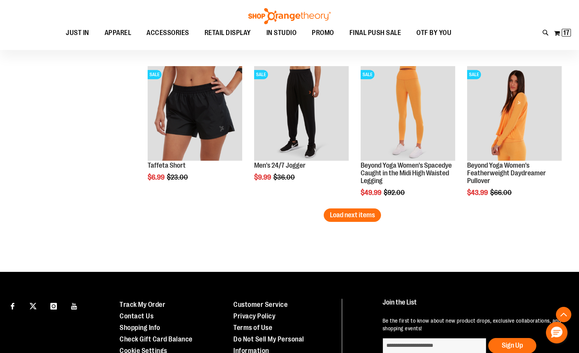
scroll to position [2576, 0]
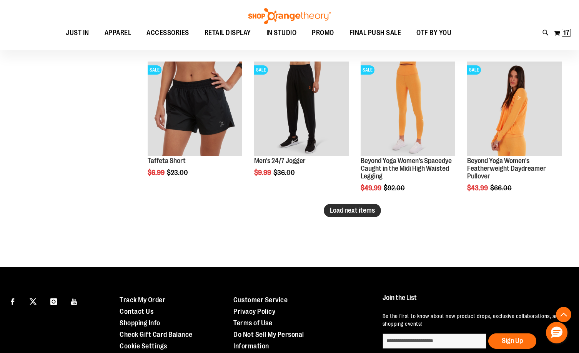
click at [356, 207] on span "Load next items" at bounding box center [352, 210] width 45 height 8
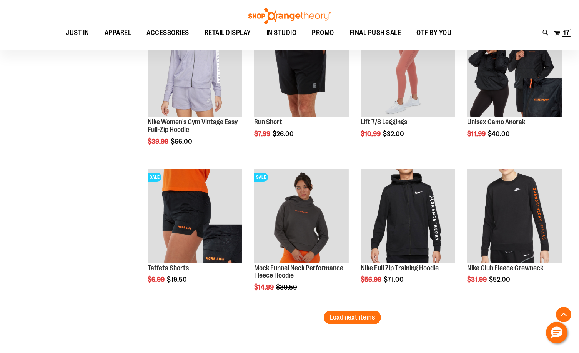
scroll to position [2960, 0]
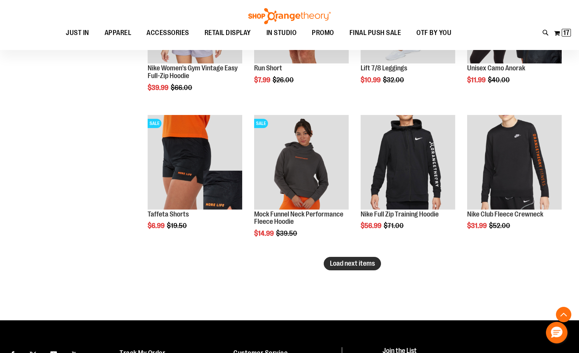
click at [357, 259] on button "Load next items" at bounding box center [352, 263] width 57 height 13
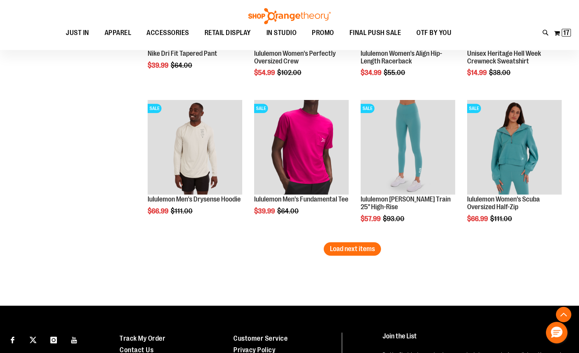
scroll to position [3460, 0]
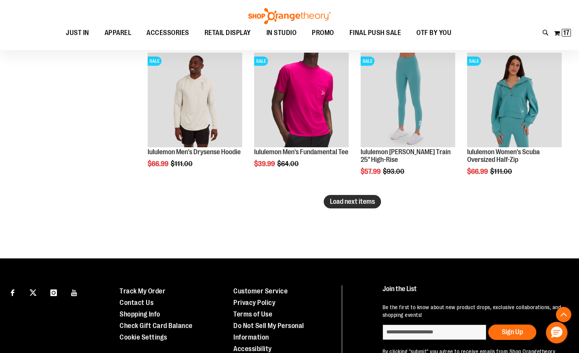
click at [352, 201] on span "Load next items" at bounding box center [352, 202] width 45 height 8
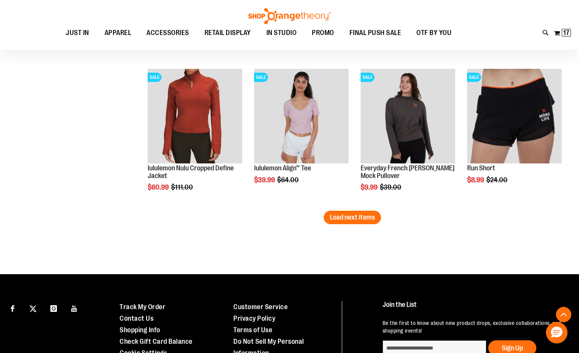
scroll to position [3845, 0]
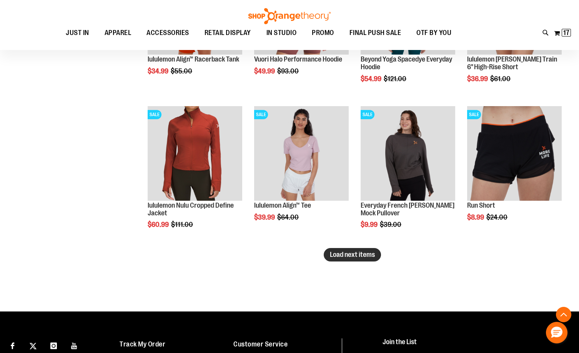
click at [356, 249] on button "Load next items" at bounding box center [352, 254] width 57 height 13
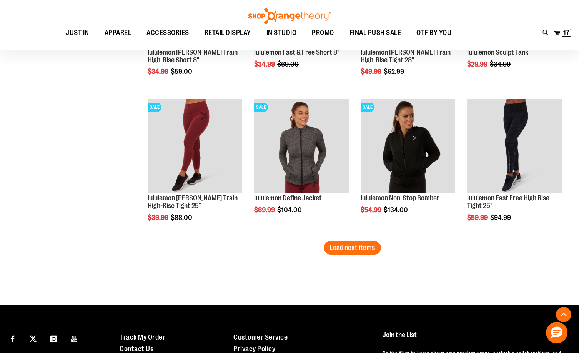
scroll to position [4306, 0]
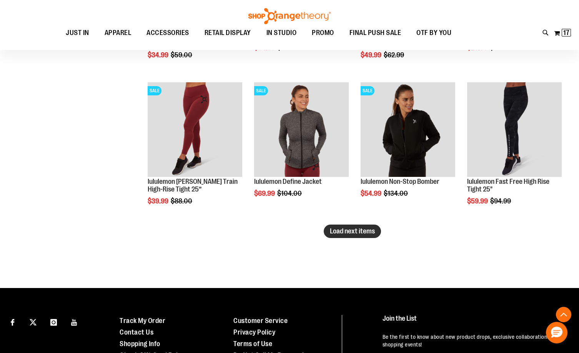
click at [363, 227] on span "Load next items" at bounding box center [352, 231] width 45 height 8
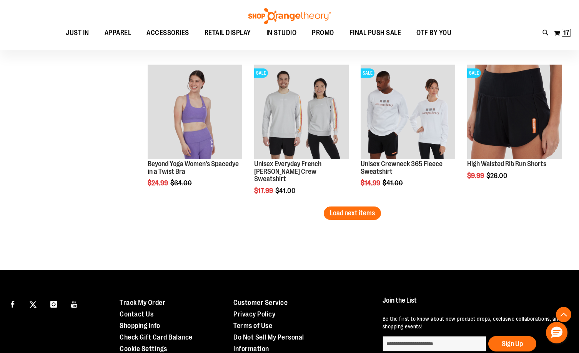
scroll to position [4767, 0]
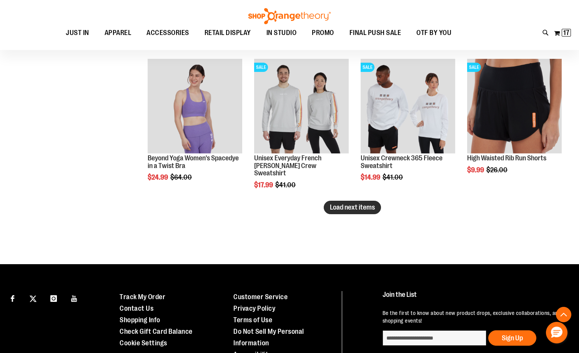
click at [342, 210] on span "Load next items" at bounding box center [352, 207] width 45 height 8
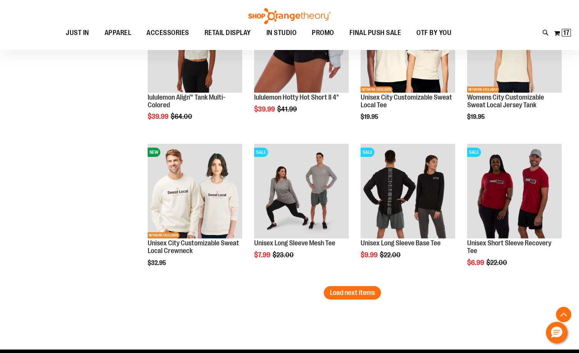
scroll to position [5152, 0]
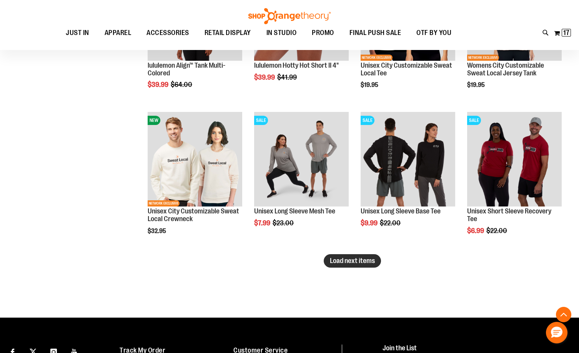
click at [372, 256] on button "Load next items" at bounding box center [352, 260] width 57 height 13
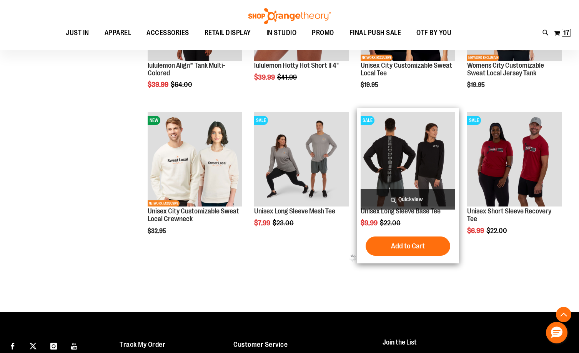
click at [426, 136] on img "product" at bounding box center [408, 159] width 95 height 95
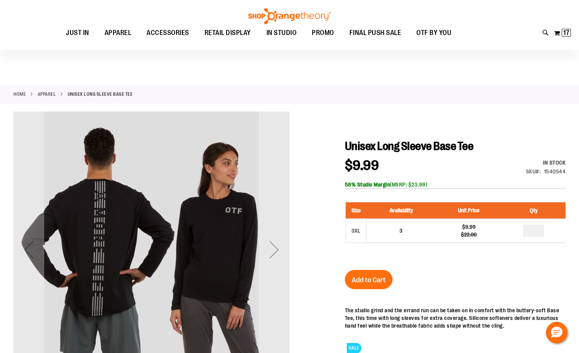
scroll to position [77, 0]
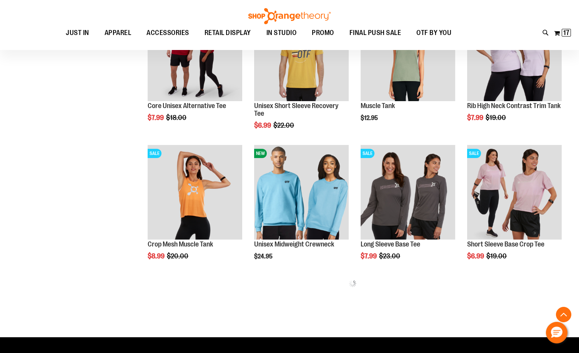
scroll to position [384, 0]
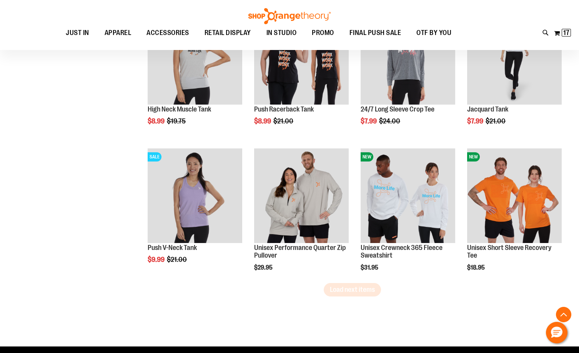
scroll to position [1153, 0]
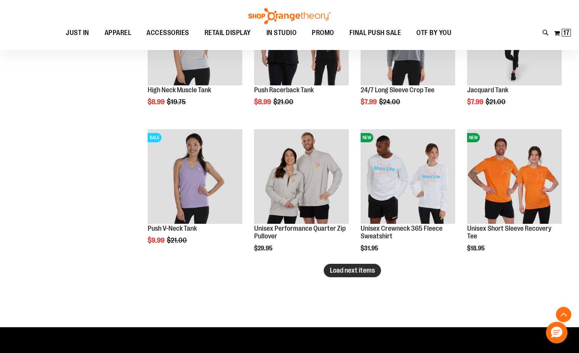
click at [349, 268] on span "Load next items" at bounding box center [352, 270] width 45 height 8
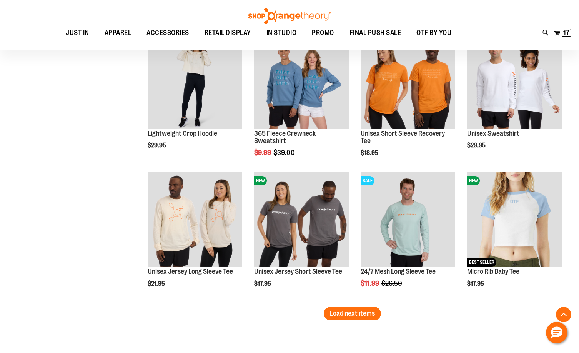
scroll to position [1538, 0]
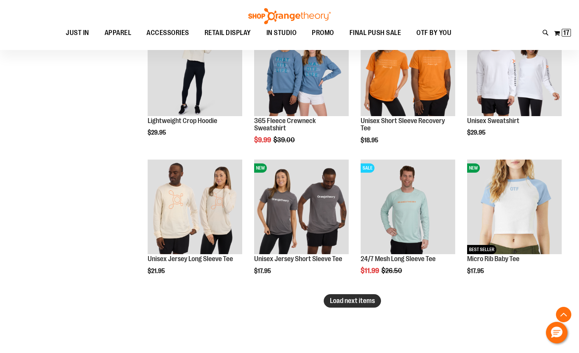
click at [338, 296] on button "Load next items" at bounding box center [352, 300] width 57 height 13
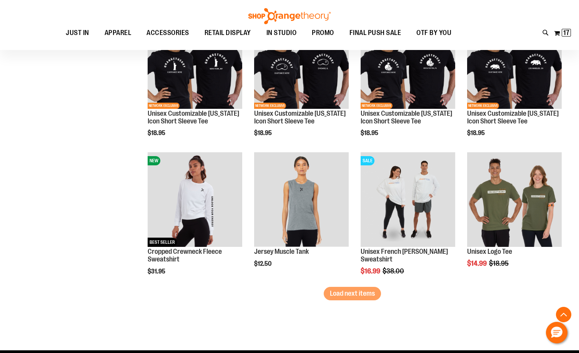
scroll to position [1961, 0]
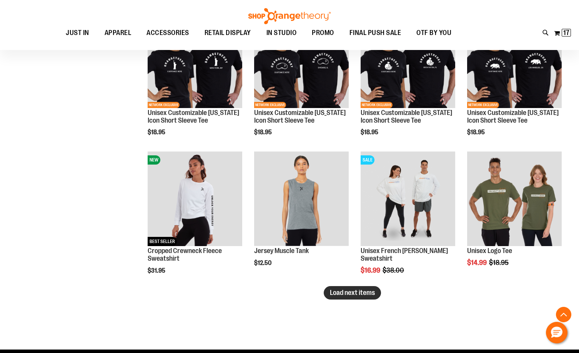
click at [373, 296] on span "Load next items" at bounding box center [352, 293] width 45 height 8
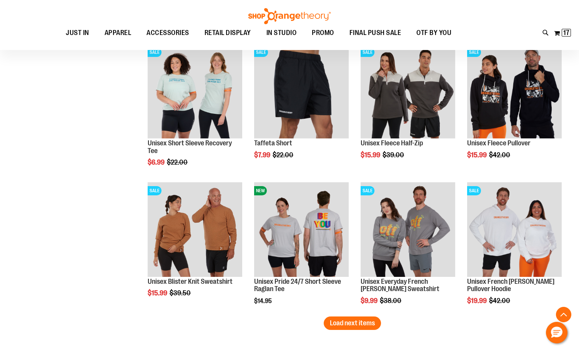
scroll to position [2422, 0]
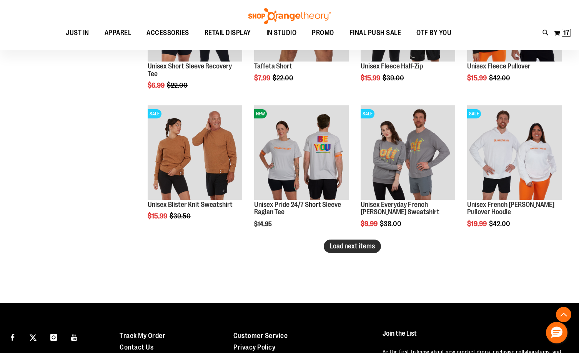
click at [360, 251] on button "Load next items" at bounding box center [352, 246] width 57 height 13
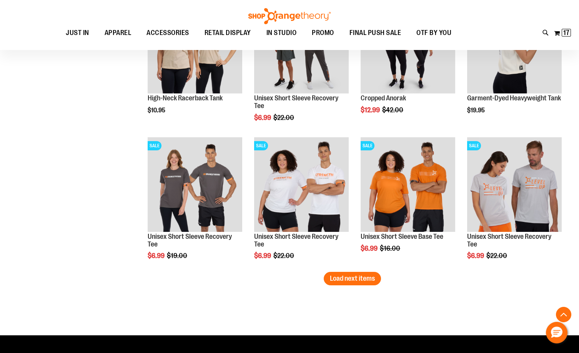
scroll to position [2807, 0]
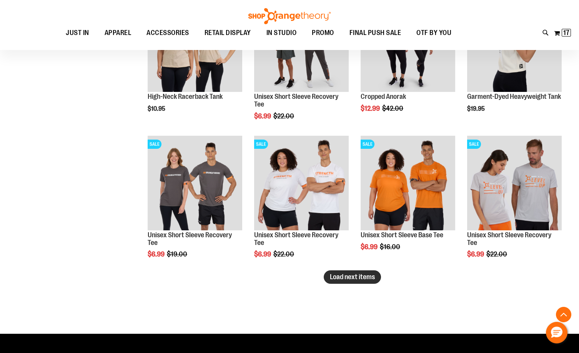
click at [375, 275] on span "Load next items" at bounding box center [352, 277] width 45 height 8
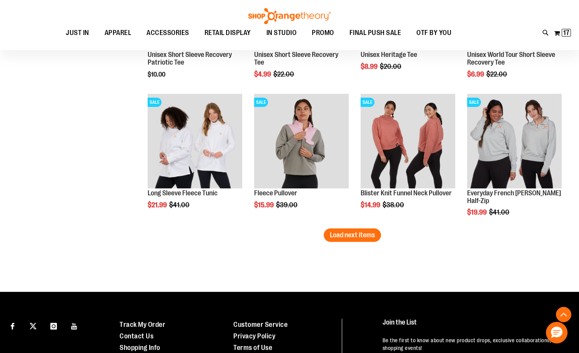
scroll to position [3268, 0]
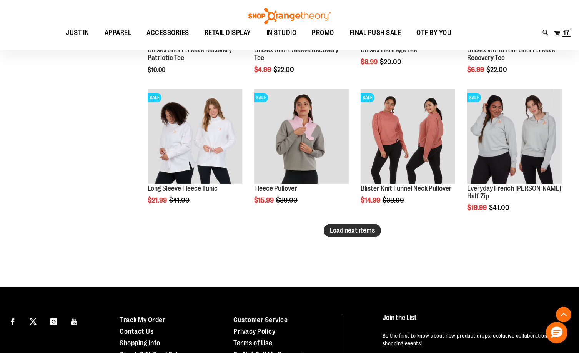
click at [370, 233] on span "Load next items" at bounding box center [352, 230] width 45 height 8
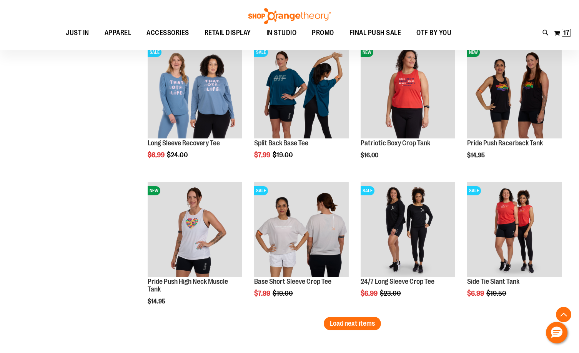
scroll to position [3614, 0]
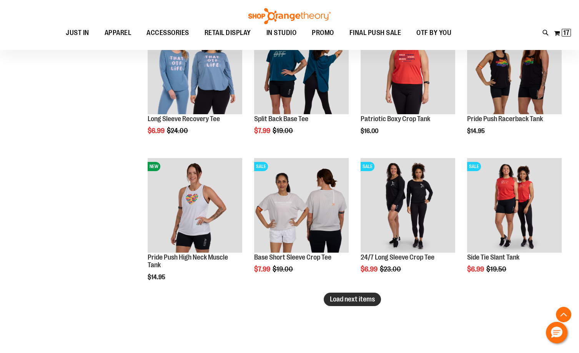
click at [358, 305] on button "Load next items" at bounding box center [352, 299] width 57 height 13
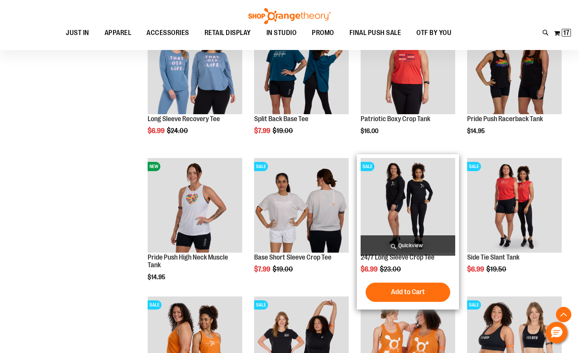
click at [404, 191] on img "product" at bounding box center [408, 205] width 95 height 95
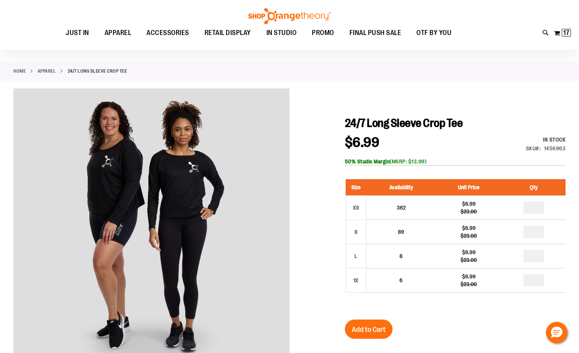
scroll to position [77, 0]
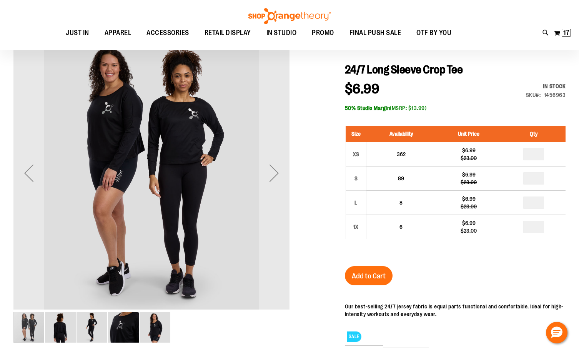
click at [155, 328] on img "image 5 of 5" at bounding box center [155, 327] width 31 height 31
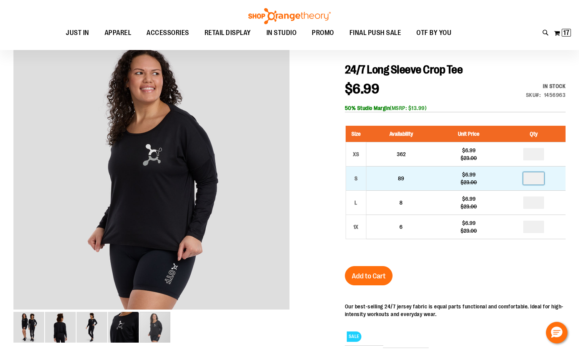
click at [536, 176] on input "number" at bounding box center [533, 178] width 21 height 12
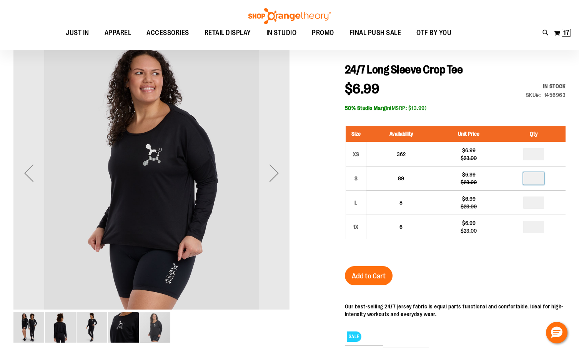
click at [93, 325] on img "image 3 of 5" at bounding box center [92, 327] width 31 height 31
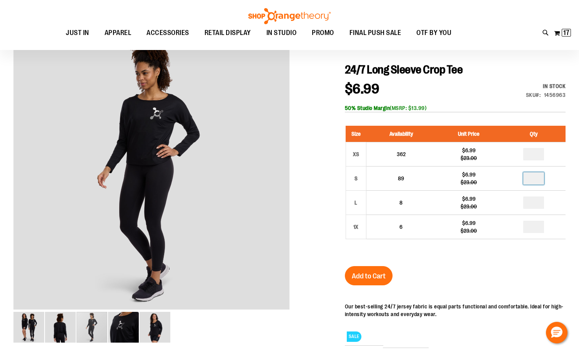
type input "*"
click at [377, 282] on button "Add to Cart" at bounding box center [369, 275] width 48 height 19
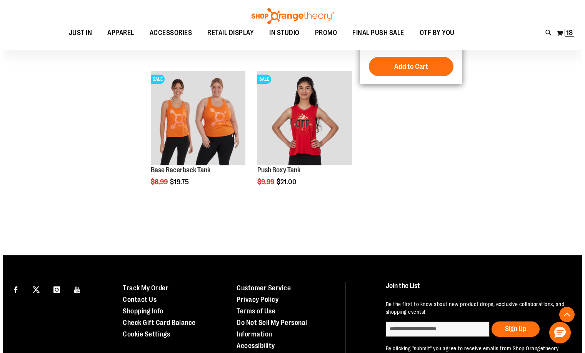
scroll to position [658, 0]
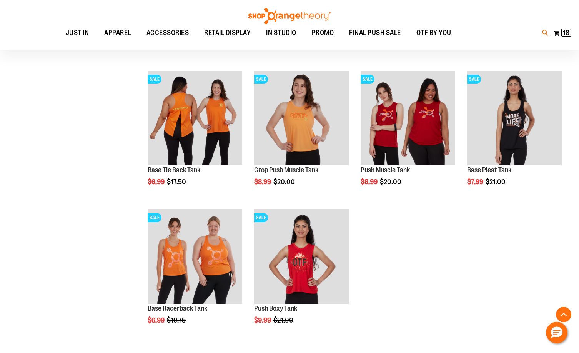
click at [544, 33] on icon at bounding box center [545, 32] width 7 height 9
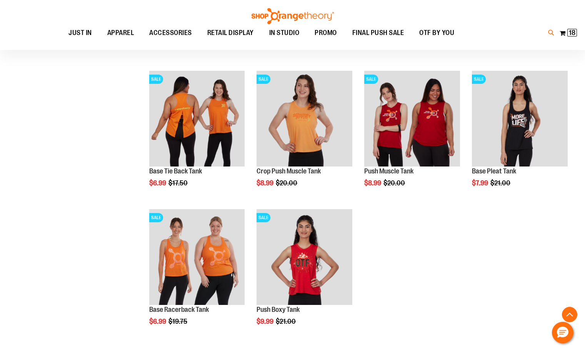
type input "**********"
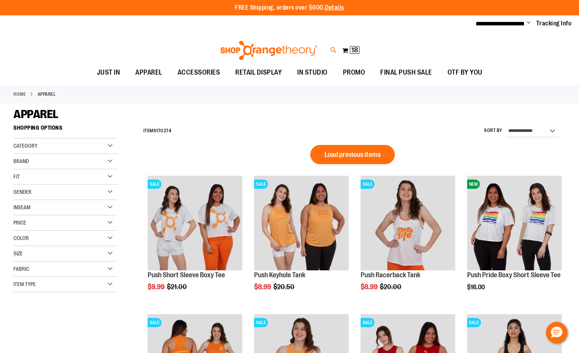
click at [333, 51] on icon at bounding box center [333, 50] width 7 height 9
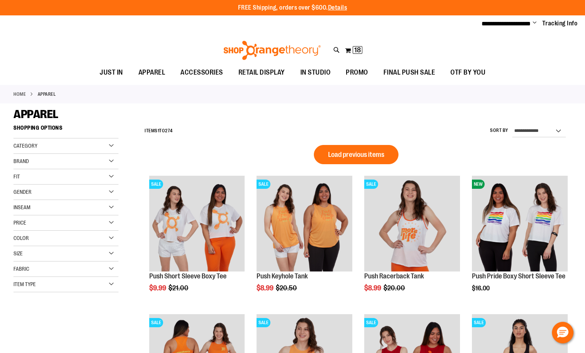
scroll to position [53, 0]
click at [88, 297] on link "See all results" at bounding box center [82, 296] width 35 height 6
type input "**********"
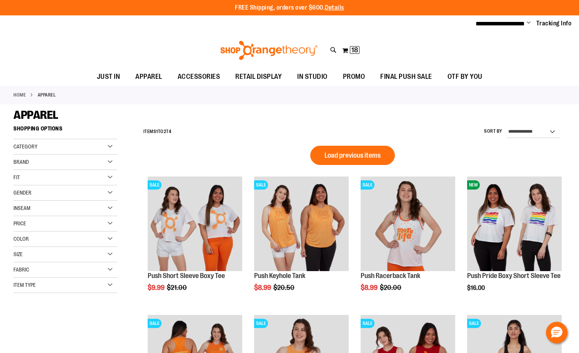
click at [335, 53] on icon at bounding box center [333, 50] width 7 height 9
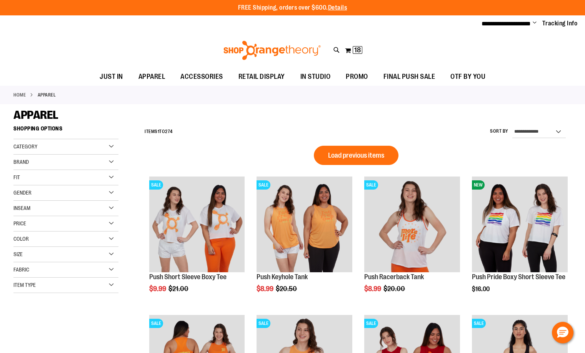
scroll to position [53, 0]
click at [147, 166] on span "Womens Staff Performance Long Sleeve Tee" at bounding box center [165, 167] width 107 height 6
type input "**********"
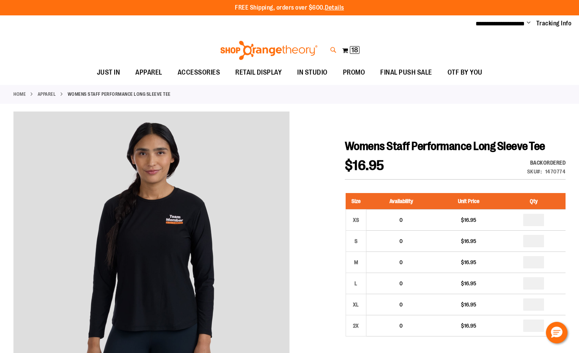
click at [333, 50] on icon at bounding box center [333, 50] width 7 height 9
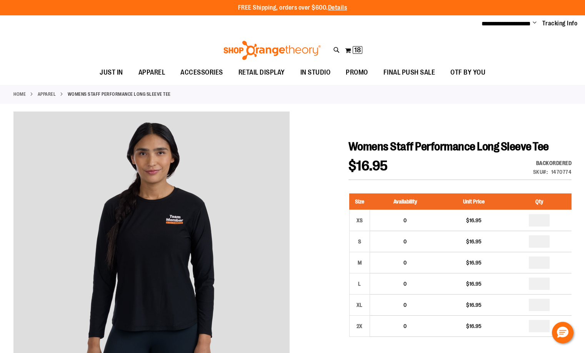
click at [123, 118] on span "Unisex Staff Long Sleeve Tee" at bounding box center [147, 121] width 70 height 6
type input "**********"
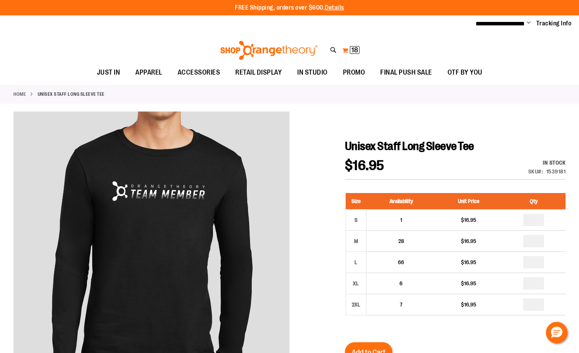
click at [355, 48] on span "18" at bounding box center [354, 50] width 7 height 8
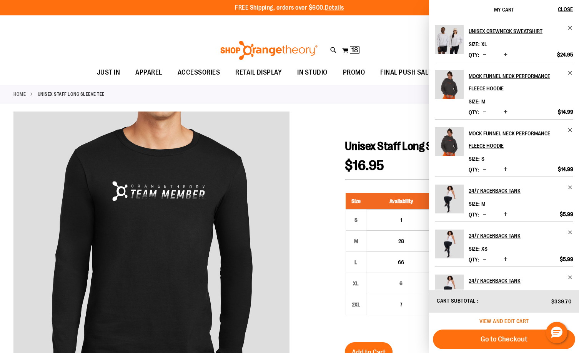
click at [497, 323] on span "View and edit cart" at bounding box center [504, 321] width 50 height 6
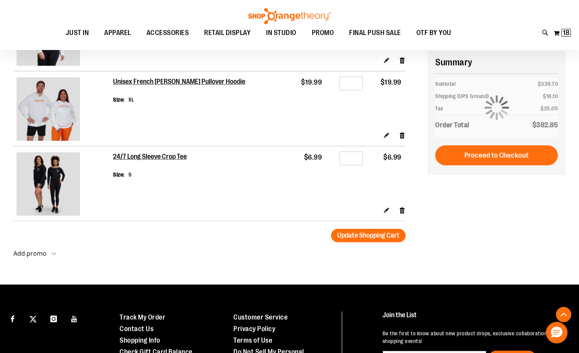
scroll to position [1115, 0]
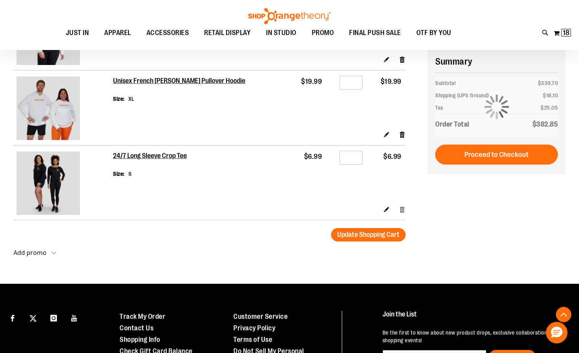
click at [400, 210] on link "Remove item" at bounding box center [402, 209] width 7 height 8
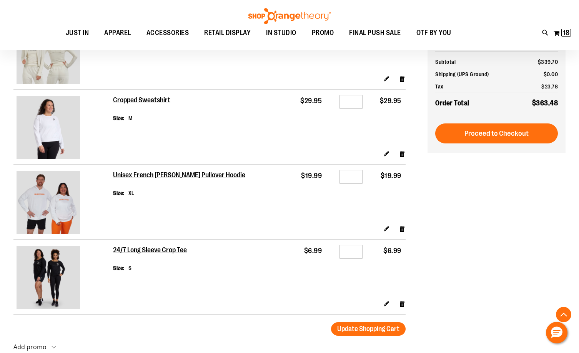
scroll to position [999, 0]
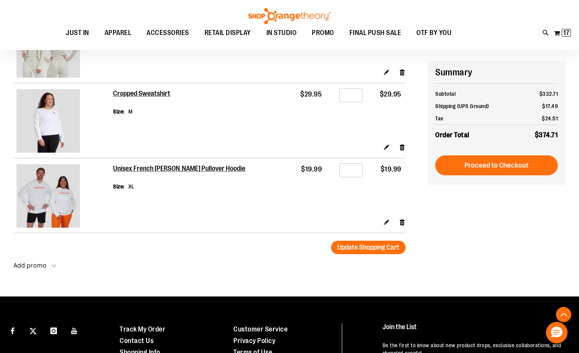
scroll to position [1038, 0]
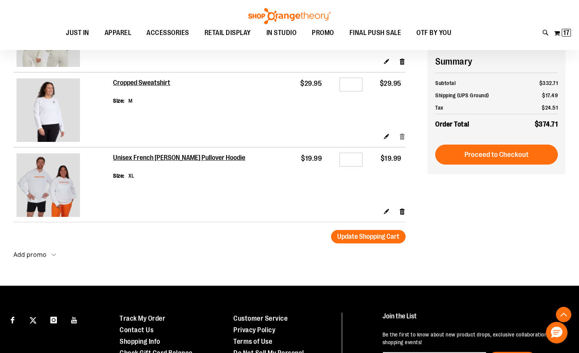
click at [404, 133] on link "Remove item" at bounding box center [402, 136] width 7 height 8
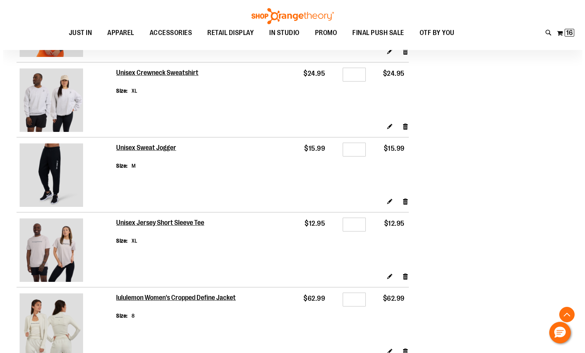
scroll to position [509, 0]
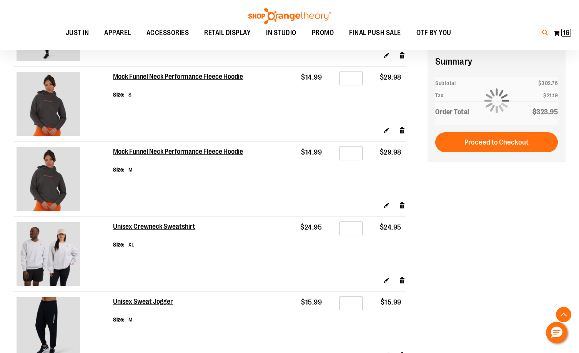
click at [545, 32] on icon at bounding box center [545, 32] width 7 height 9
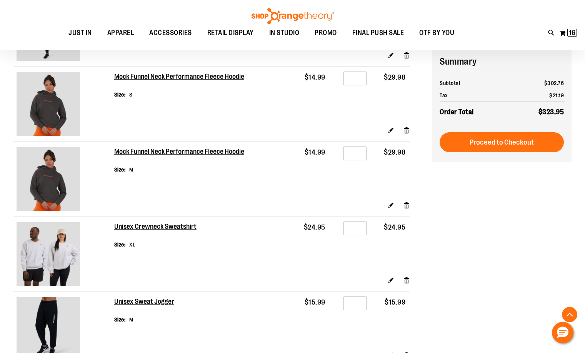
click at [125, 33] on input "**********" at bounding box center [292, 43] width 463 height 25
click at [144, 10] on div "Search **** Popular Suggestions $29.95" at bounding box center [292, 176] width 585 height 353
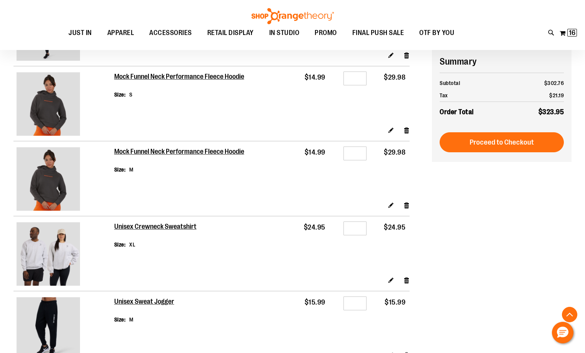
type input "****"
click at [574, 12] on link at bounding box center [575, 12] width 12 height 17
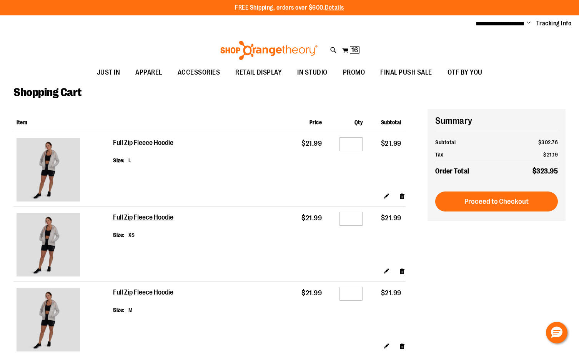
click at [140, 142] on h2 "Full Zip Fleece Hoodie" at bounding box center [143, 143] width 61 height 8
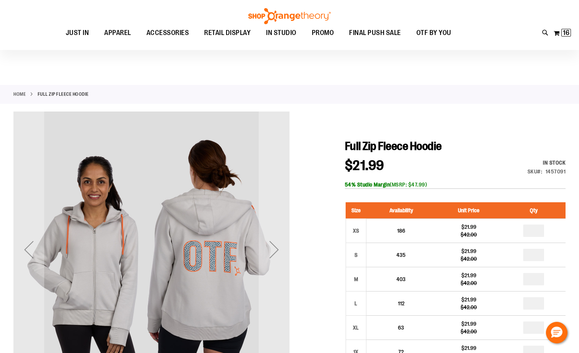
scroll to position [77, 0]
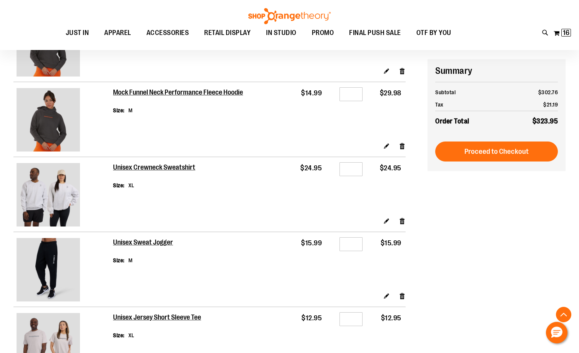
scroll to position [769, 0]
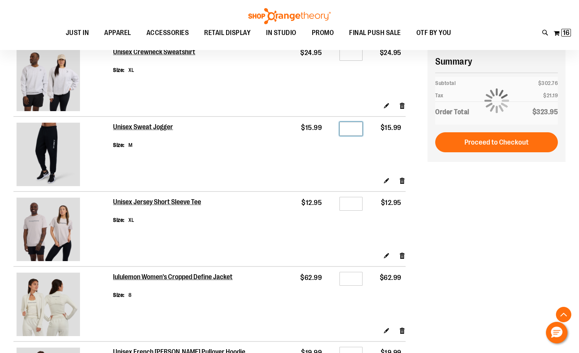
click at [353, 125] on input "*" at bounding box center [351, 129] width 23 height 14
type input "*"
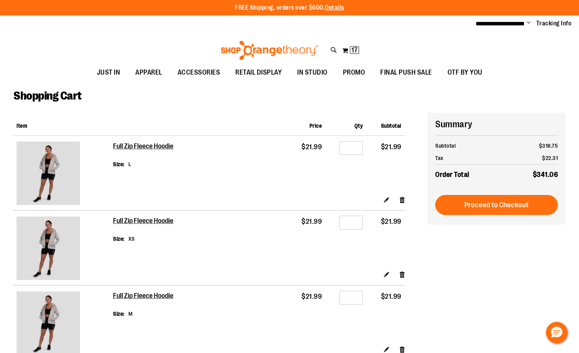
click at [526, 78] on ul "JUST IN JUST IN Balanced Basics New for Women New for Men New Accessories New B…" at bounding box center [289, 73] width 579 height 18
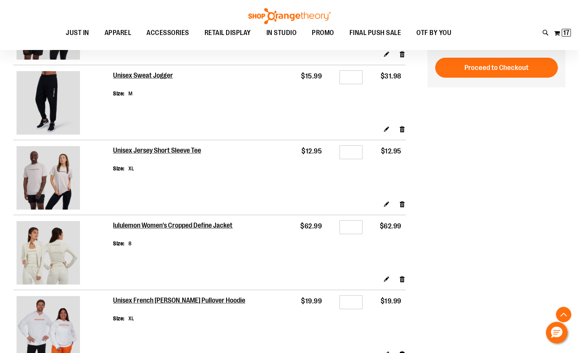
scroll to position [739, 0]
